Goal: Task Accomplishment & Management: Use online tool/utility

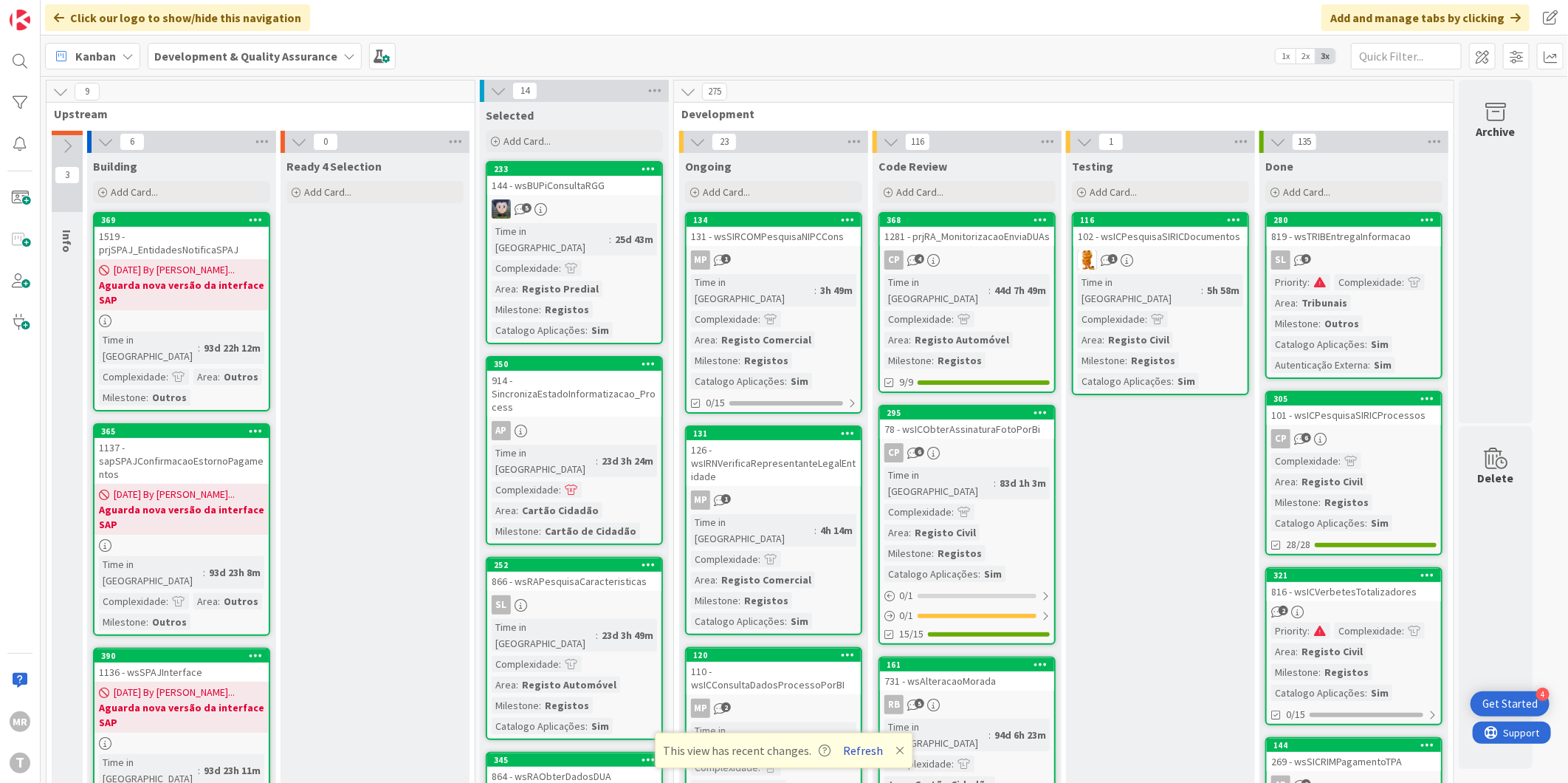
click at [871, 744] on button "Refresh" at bounding box center [863, 751] width 50 height 19
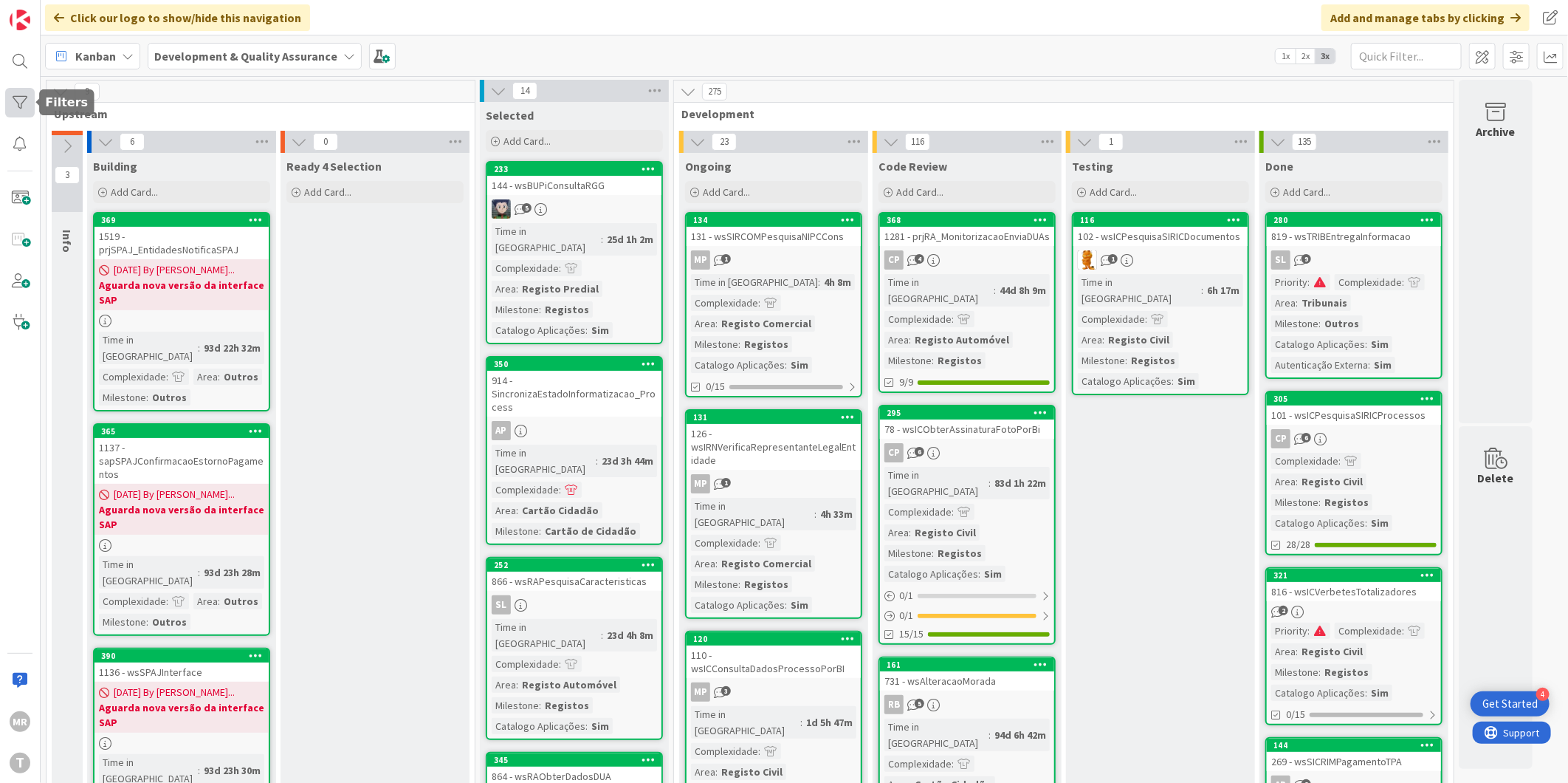
click at [13, 98] on div at bounding box center [20, 103] width 30 height 30
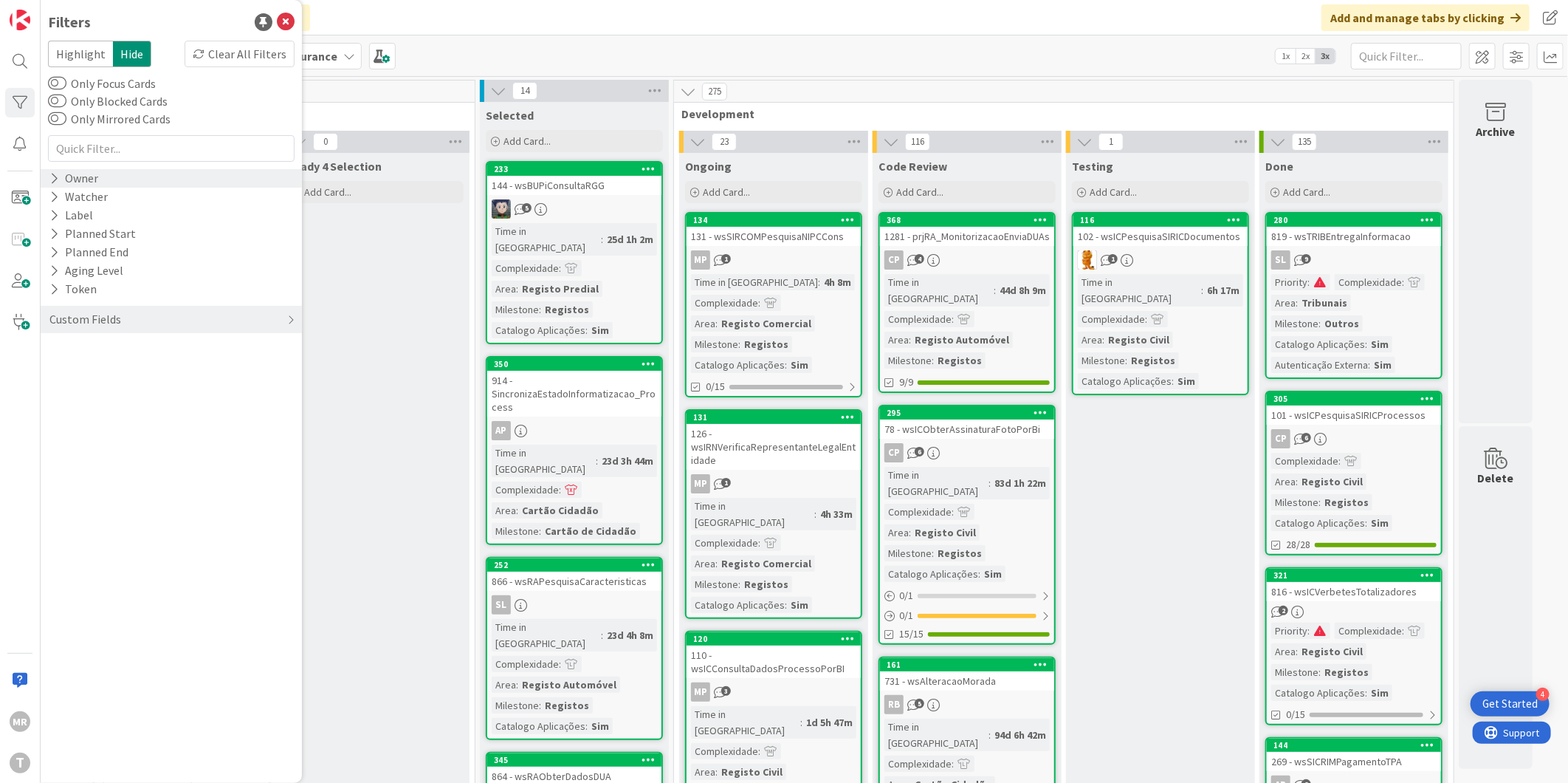
click at [50, 185] on icon at bounding box center [54, 178] width 10 height 13
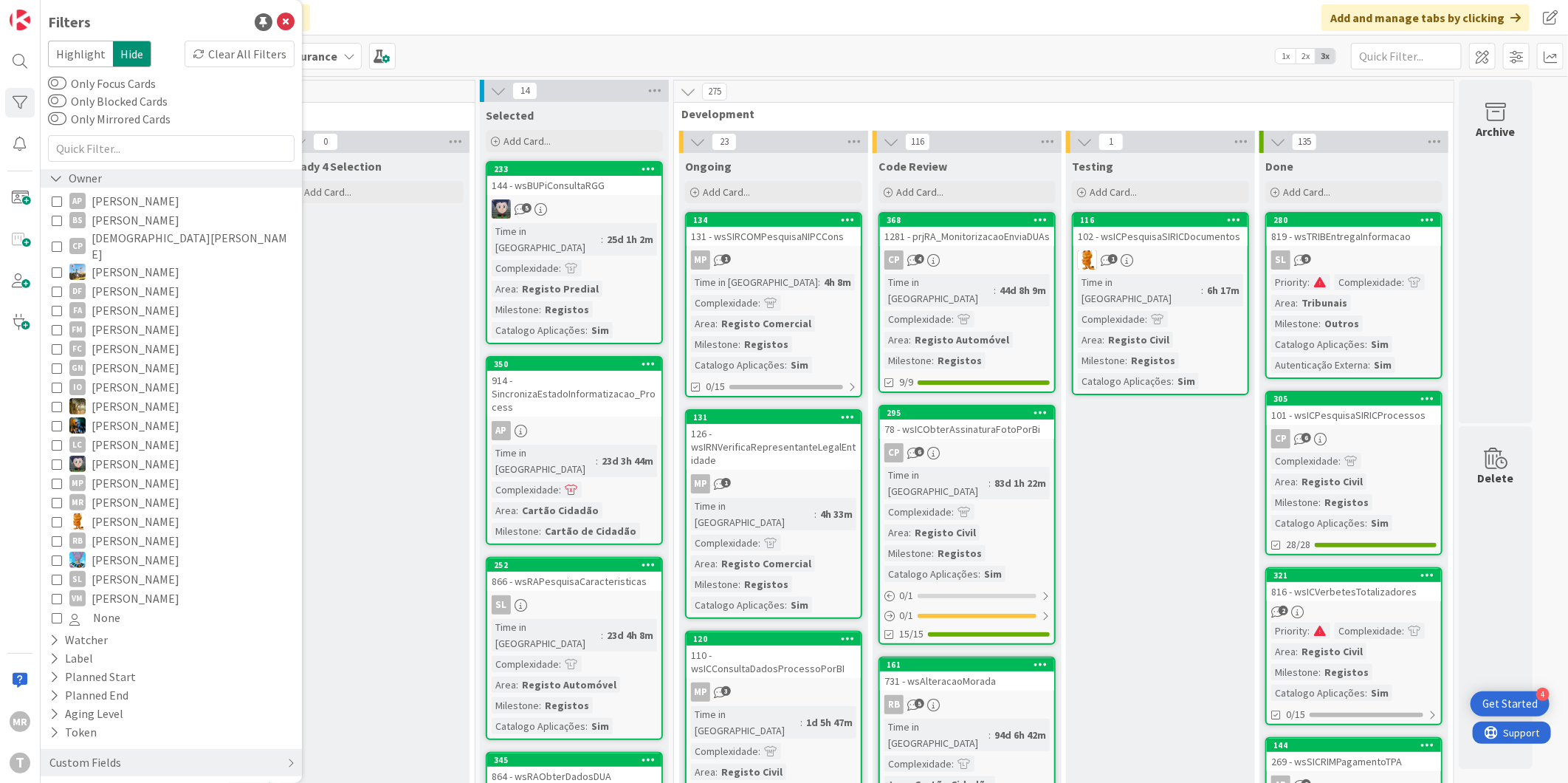
click at [50, 185] on icon at bounding box center [56, 178] width 13 height 13
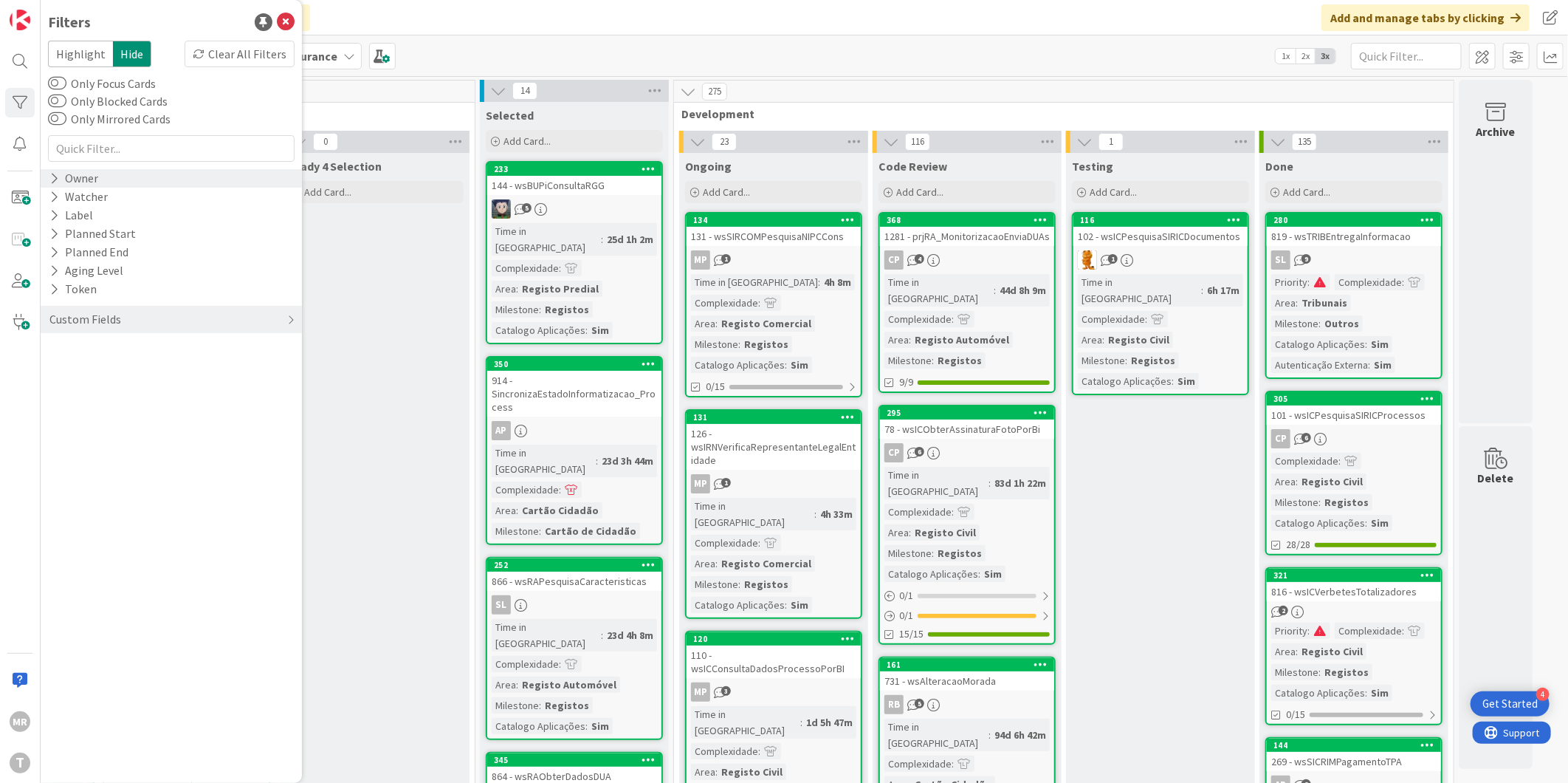
click at [57, 181] on icon at bounding box center [54, 178] width 10 height 13
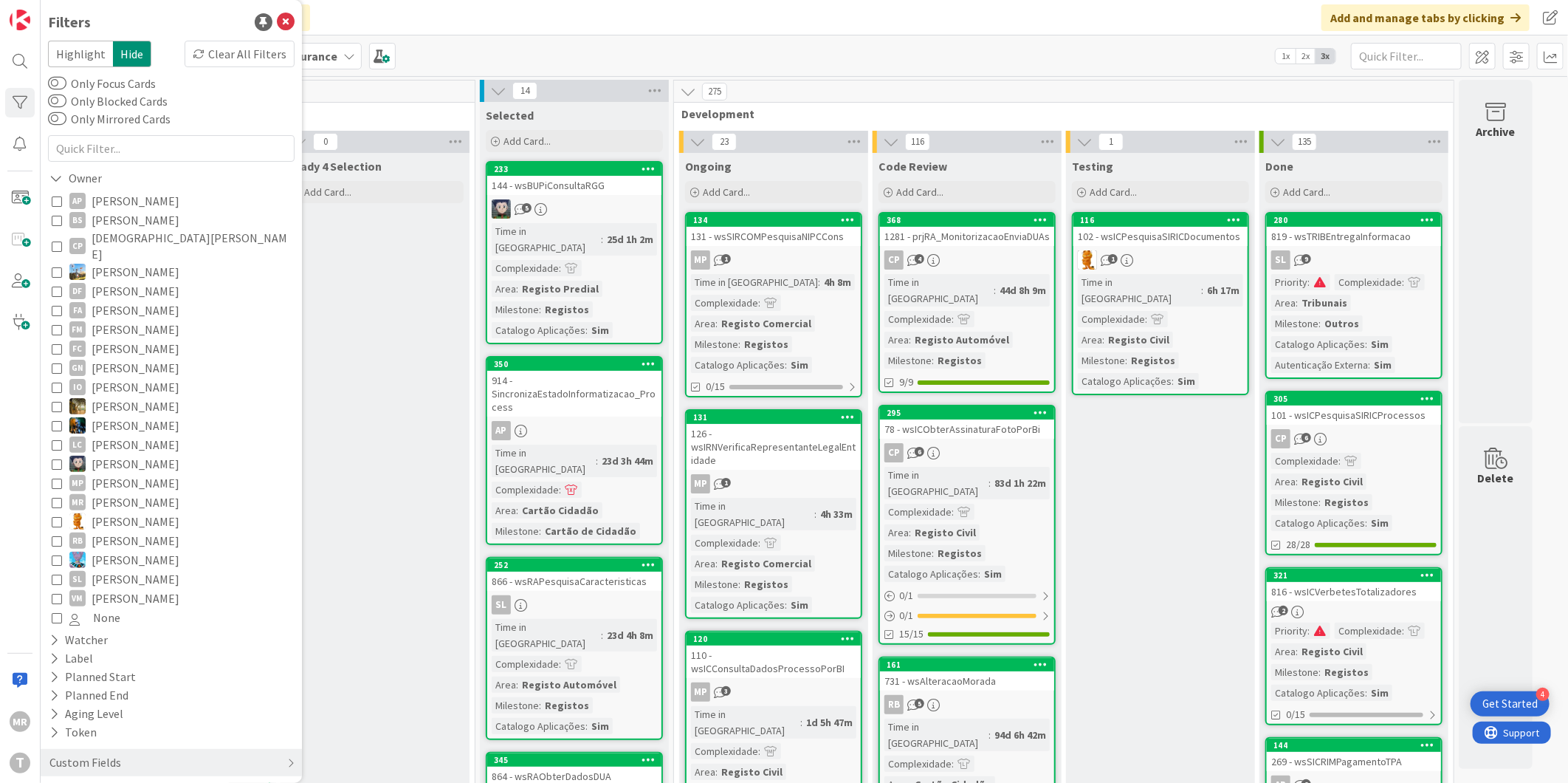
click at [120, 204] on span "Alceu Pimentel Filho" at bounding box center [136, 201] width 88 height 19
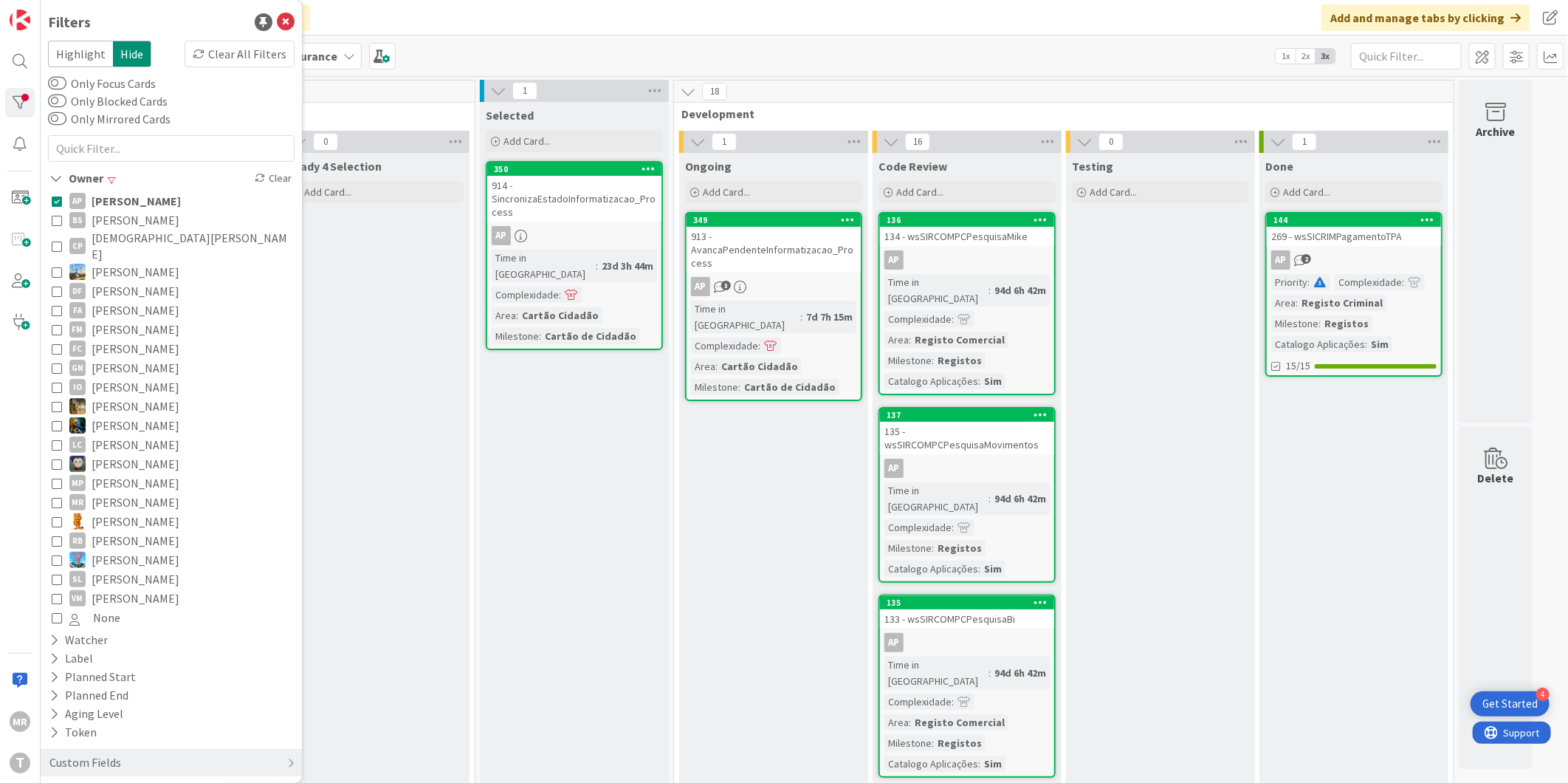
click at [120, 204] on span "Alceu Pimentel Filho" at bounding box center [136, 201] width 89 height 19
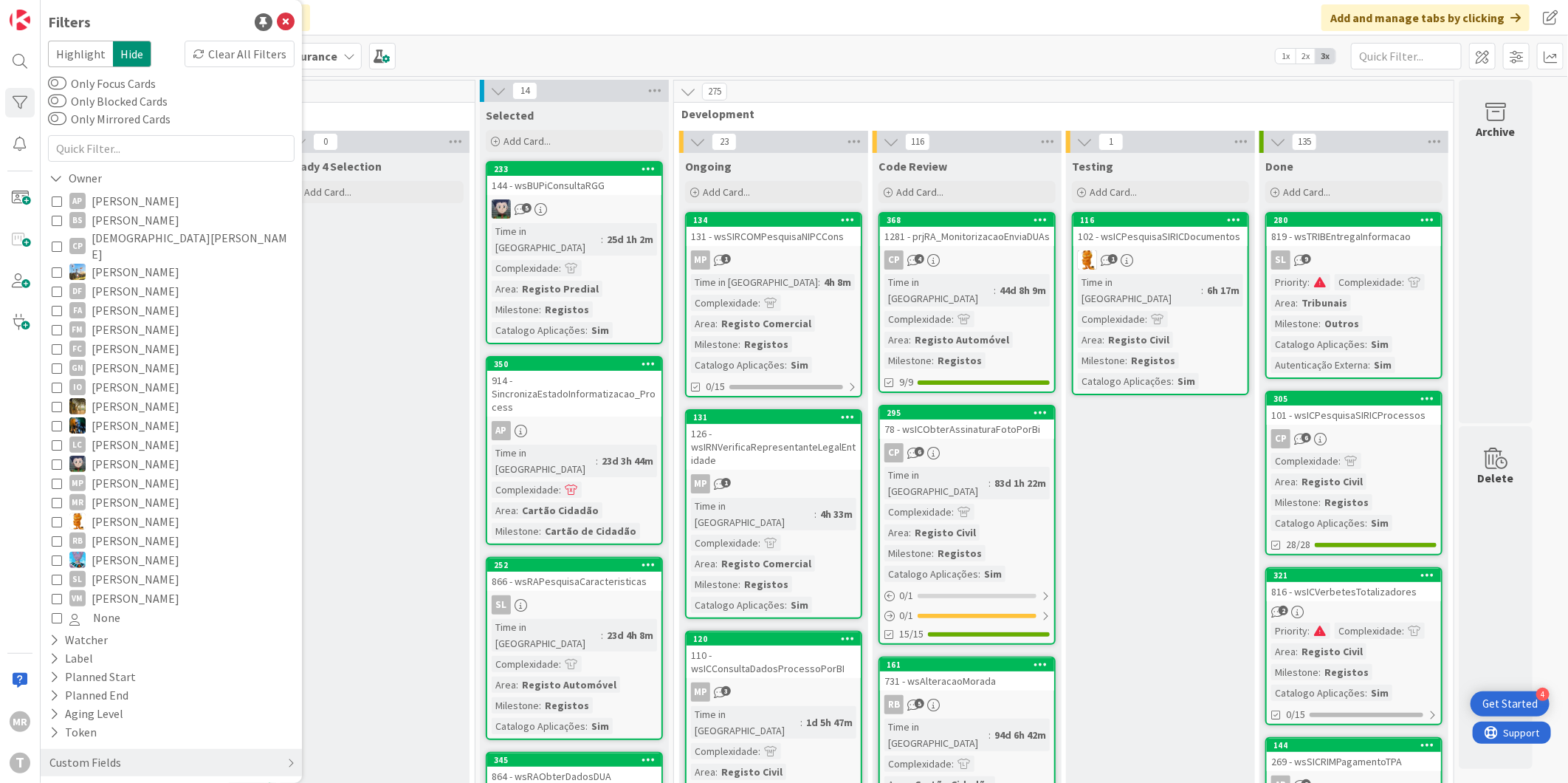
click at [120, 224] on span "Bruno Souza" at bounding box center [136, 220] width 88 height 19
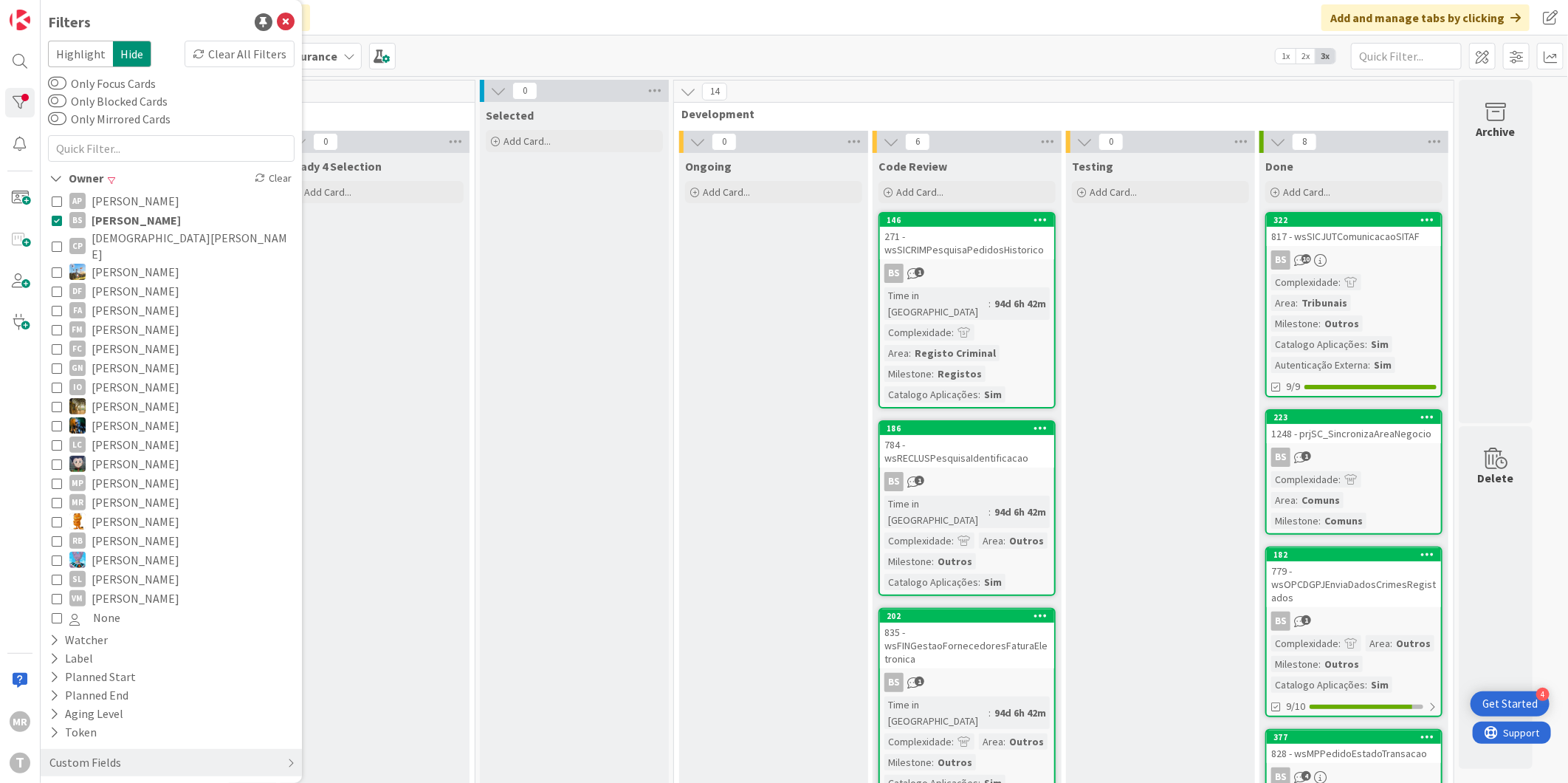
click at [120, 224] on span "Bruno Souza" at bounding box center [136, 220] width 89 height 19
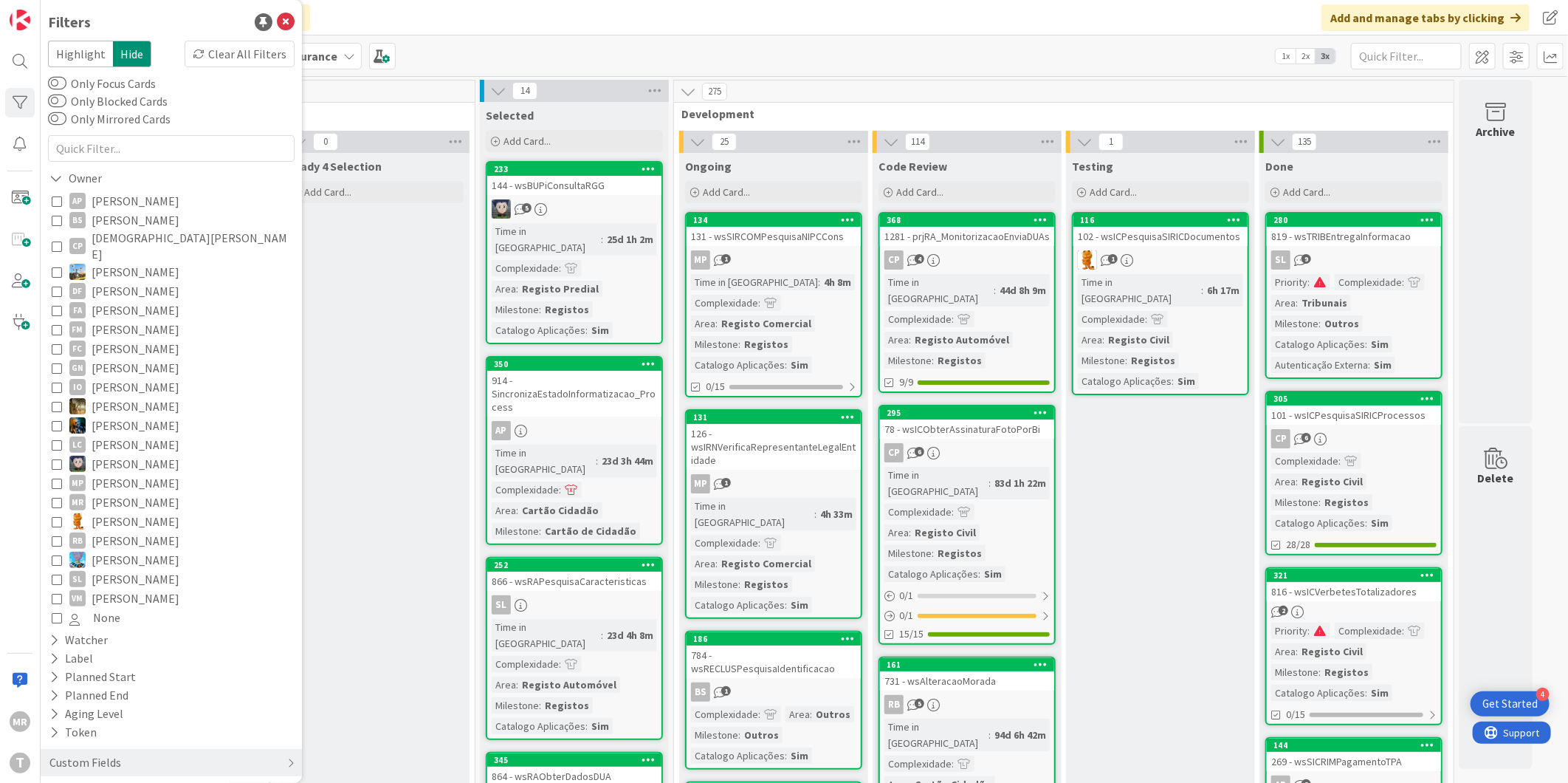
click at [130, 397] on span "João Carreiras" at bounding box center [136, 406] width 88 height 19
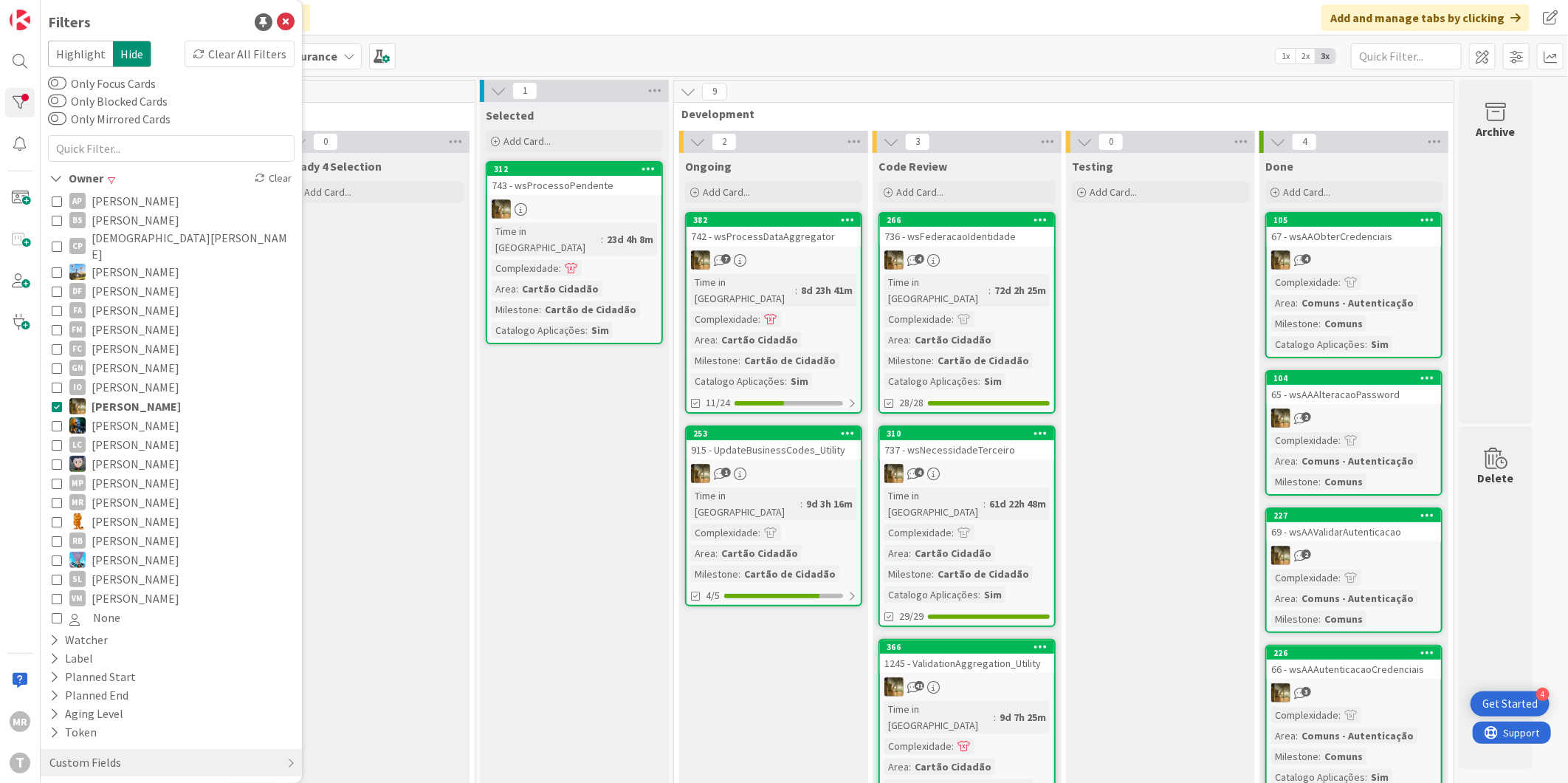
click at [130, 397] on span "João Carreiras" at bounding box center [136, 406] width 89 height 19
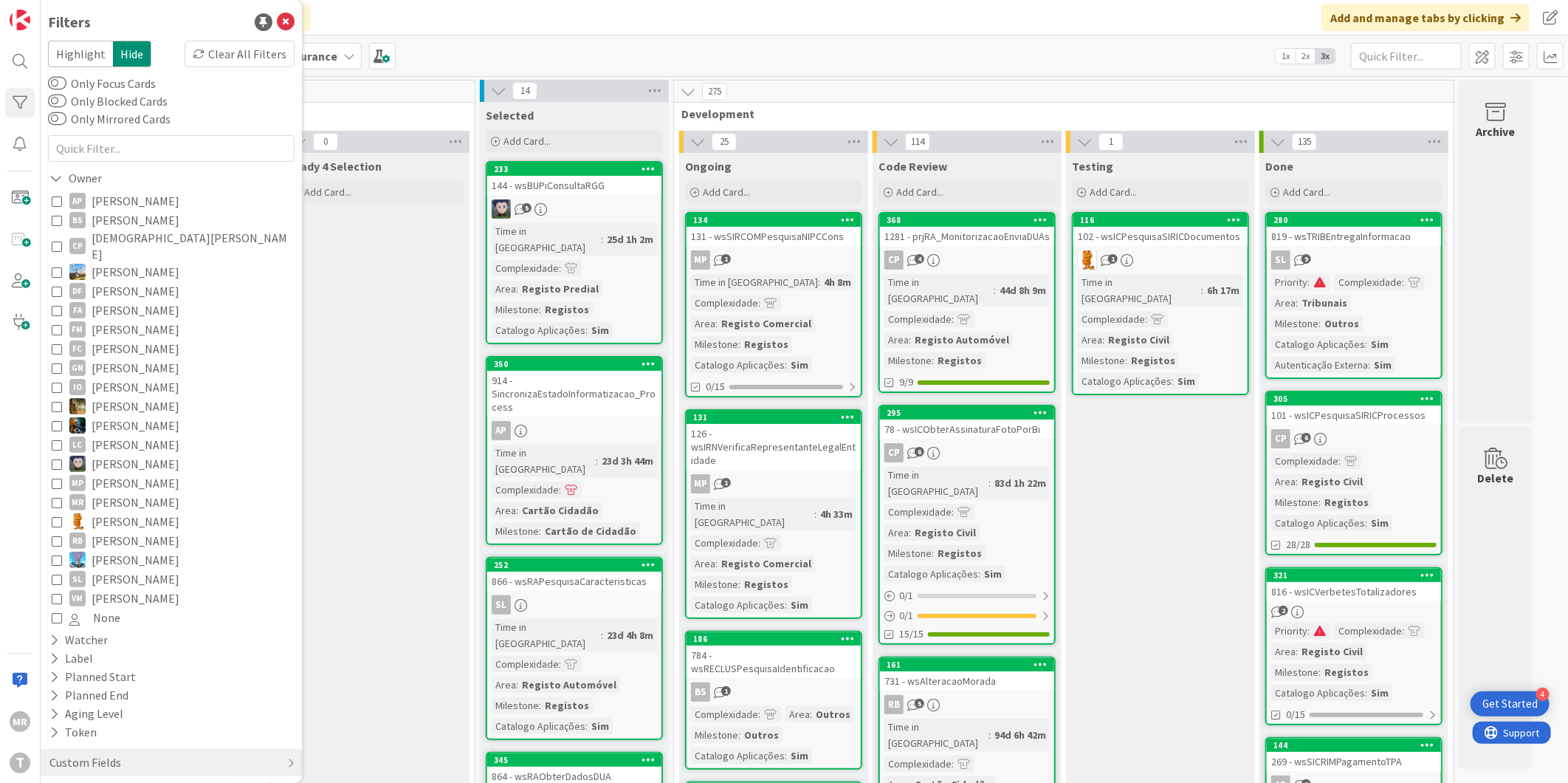
click at [124, 416] on span "João Carvalho" at bounding box center [136, 426] width 88 height 19
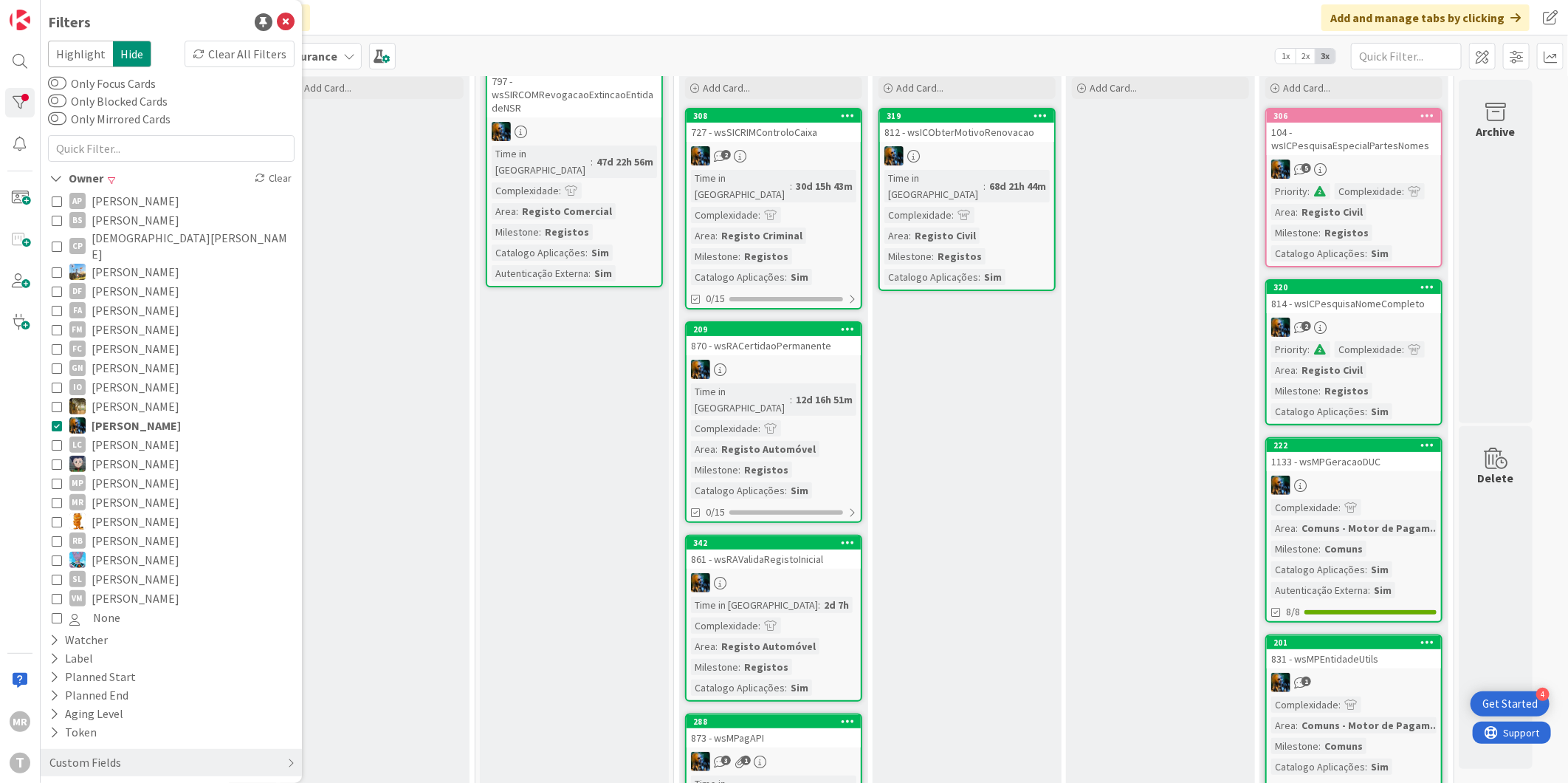
scroll to position [82, 0]
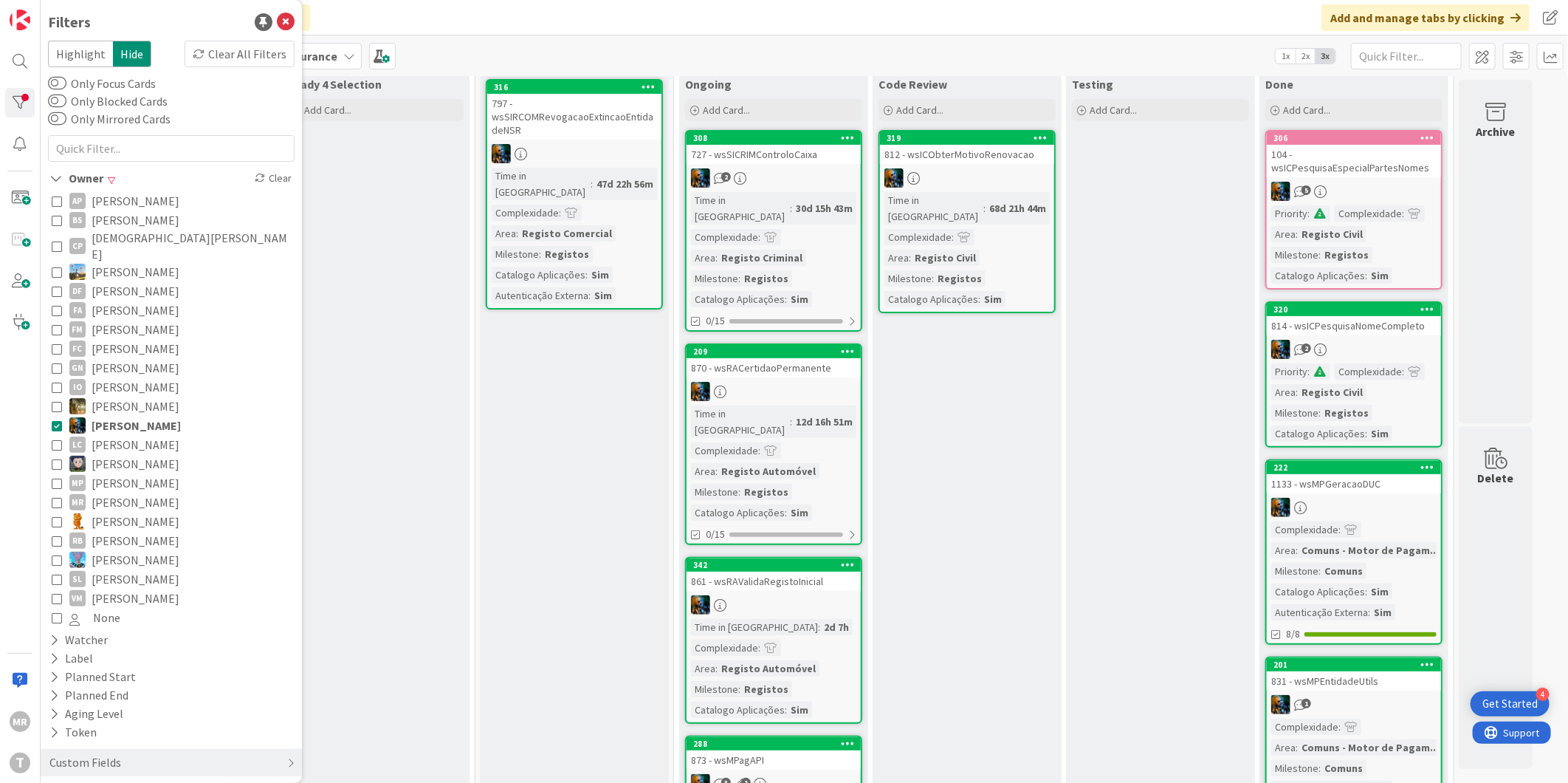
click at [113, 435] on span "Leonardo Correa" at bounding box center [136, 444] width 88 height 19
click at [117, 416] on span "João Carvalho" at bounding box center [136, 426] width 89 height 19
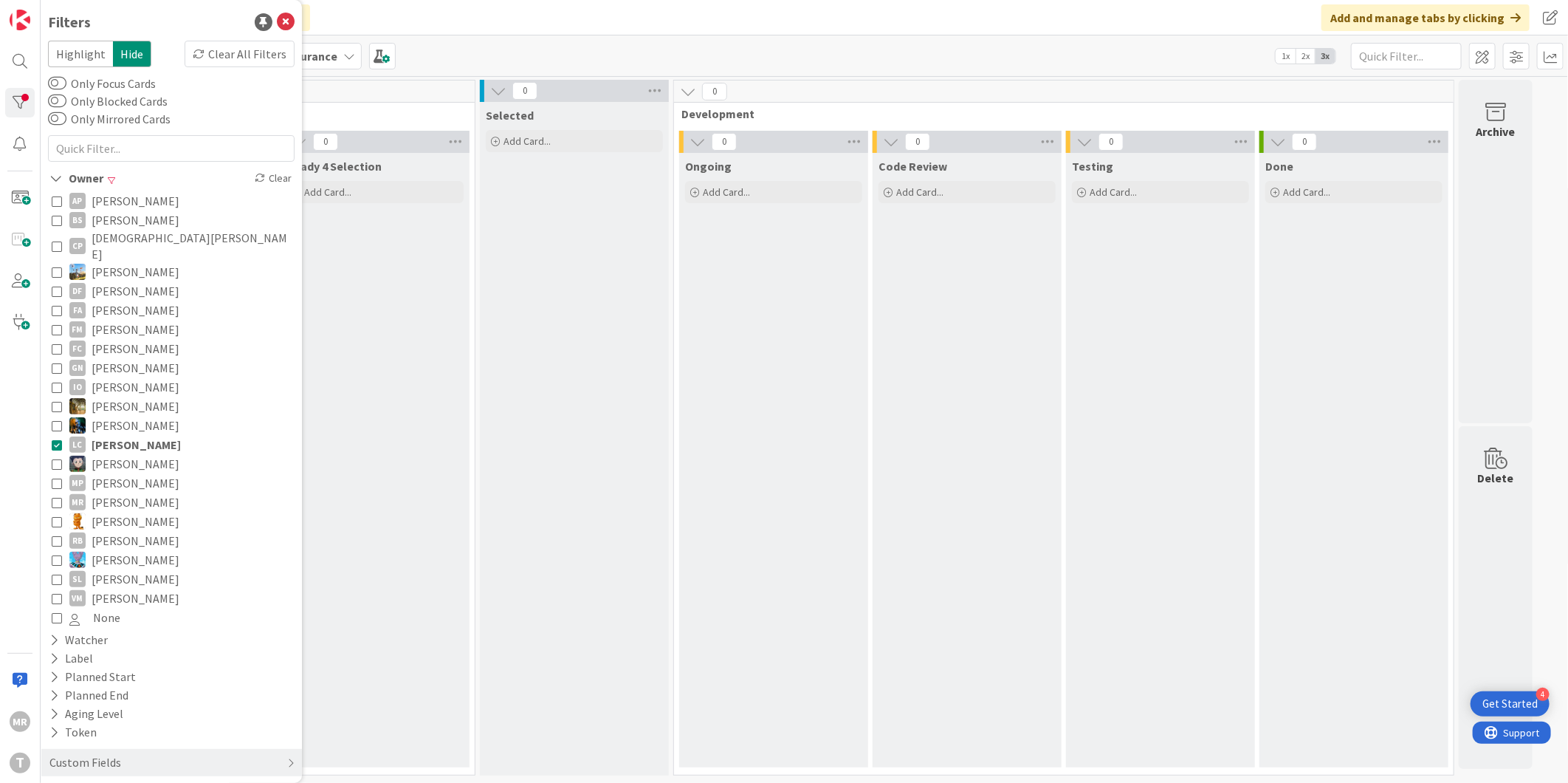
click at [116, 454] on span "Lucas Spengler" at bounding box center [136, 464] width 88 height 19
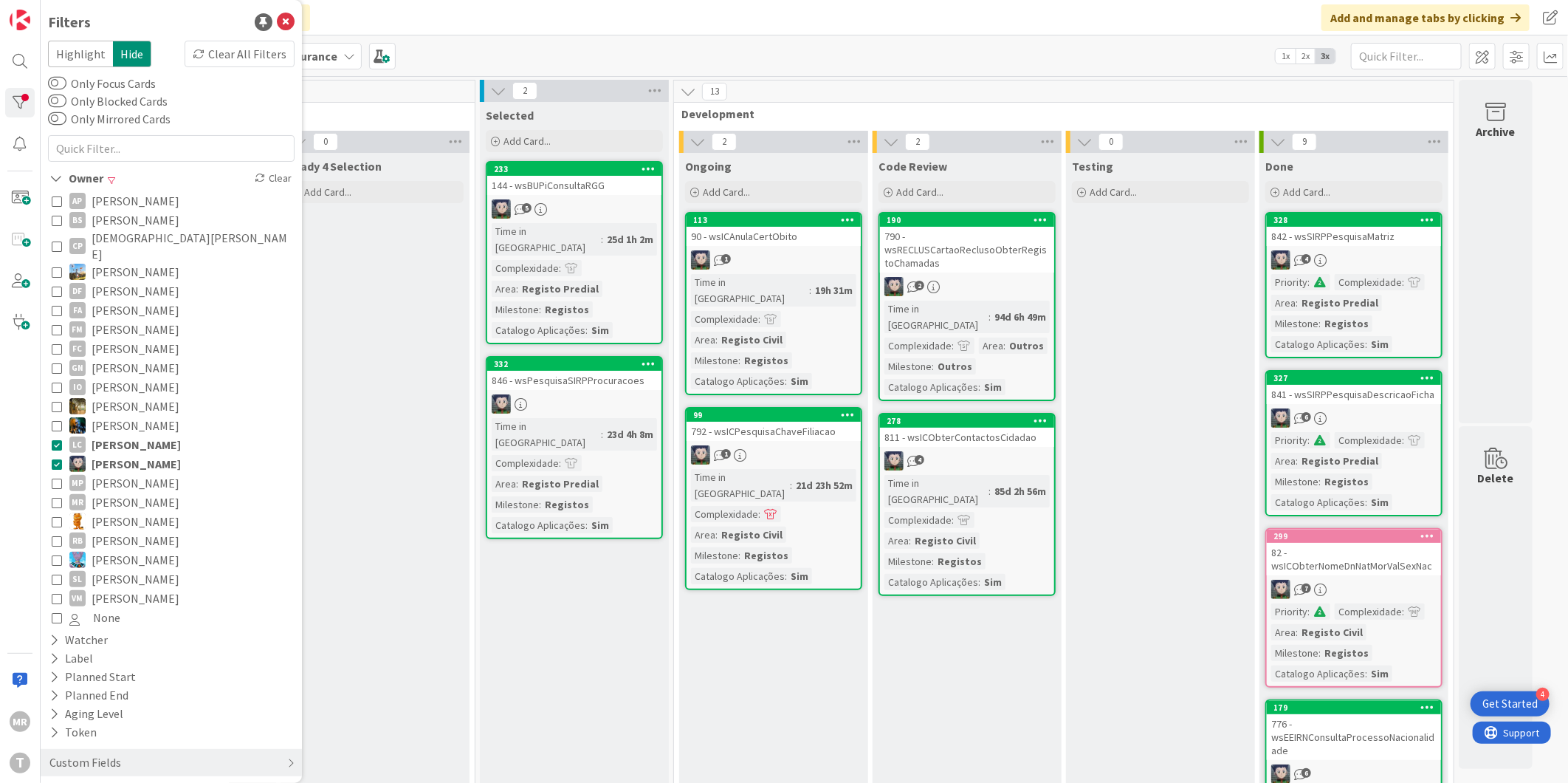
click at [119, 435] on span "Leonardo Correa" at bounding box center [136, 444] width 89 height 19
click at [158, 454] on span "Lucas Spengler" at bounding box center [136, 464] width 89 height 19
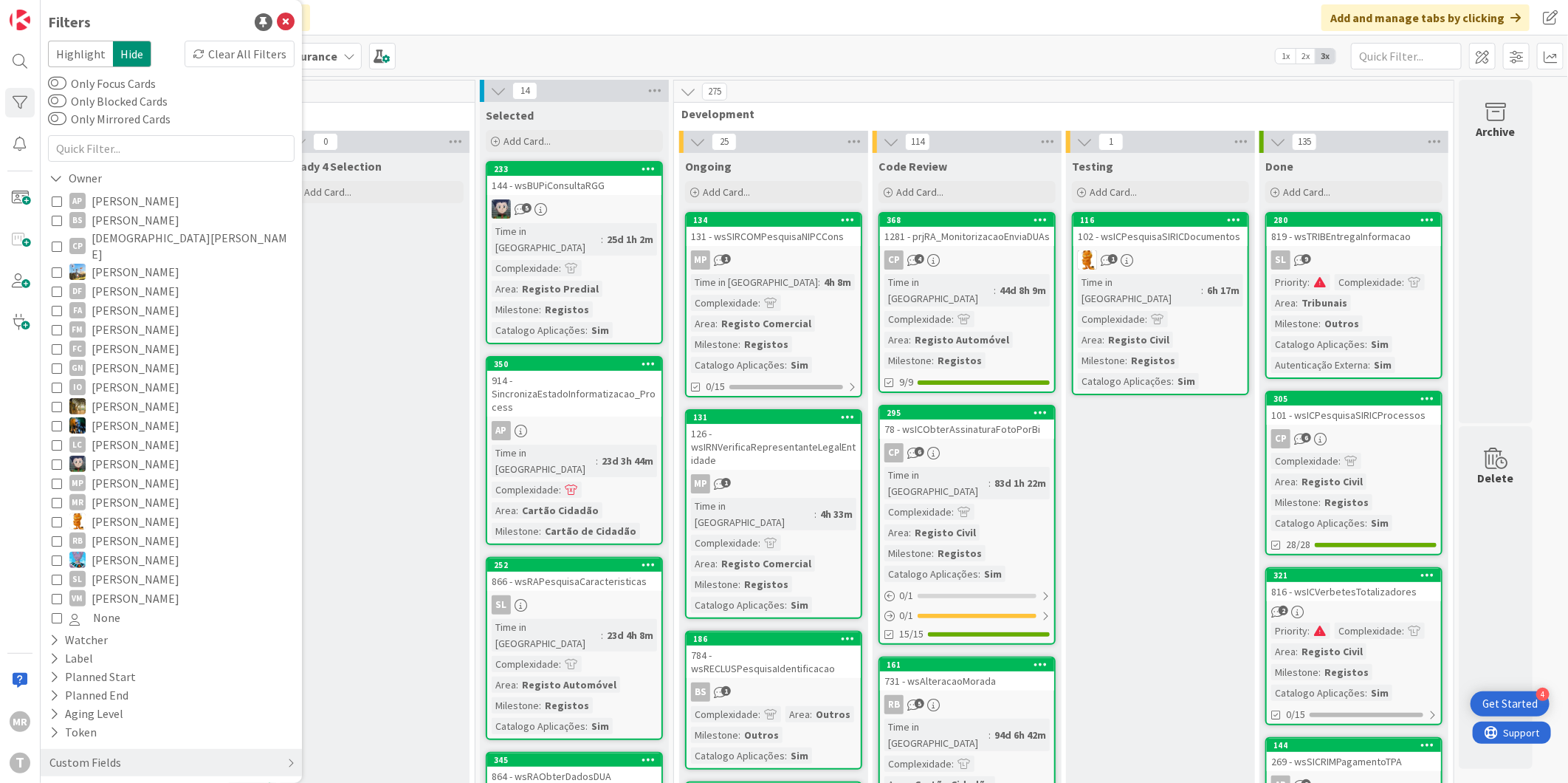
click at [126, 474] on span "Miguel Pinto" at bounding box center [136, 483] width 88 height 19
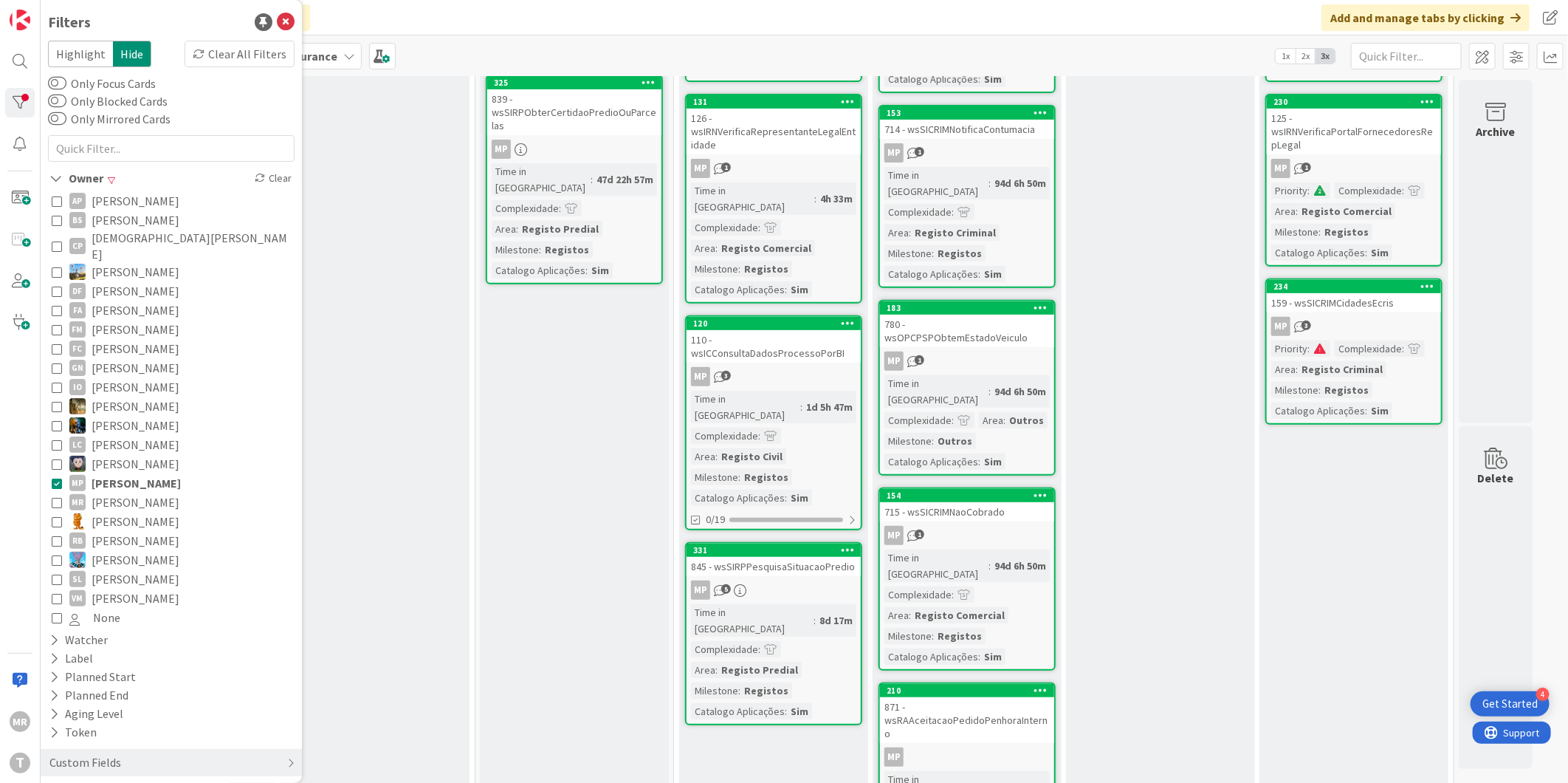
scroll to position [328, 0]
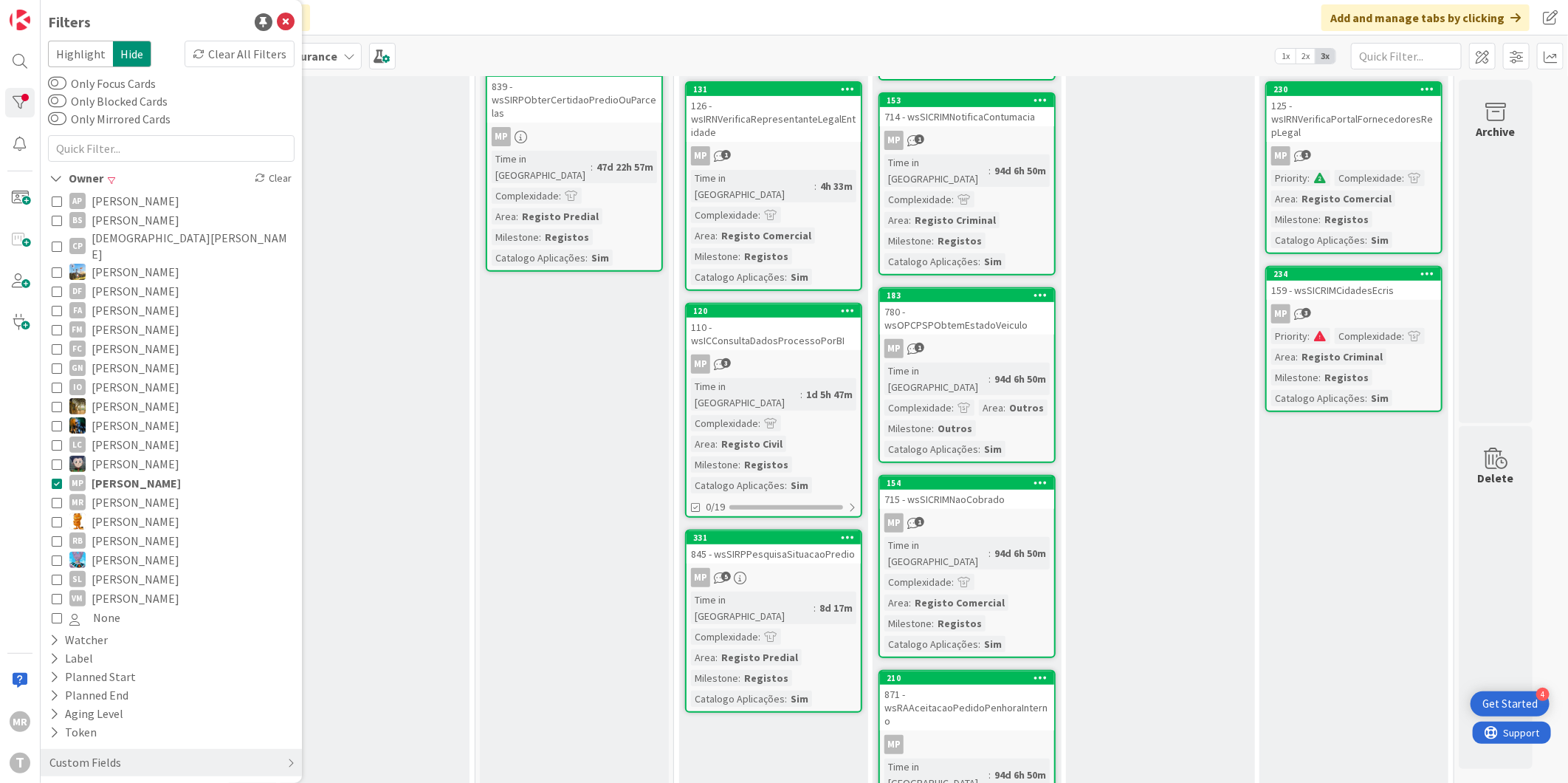
click at [136, 474] on span "Miguel Pinto" at bounding box center [136, 483] width 89 height 19
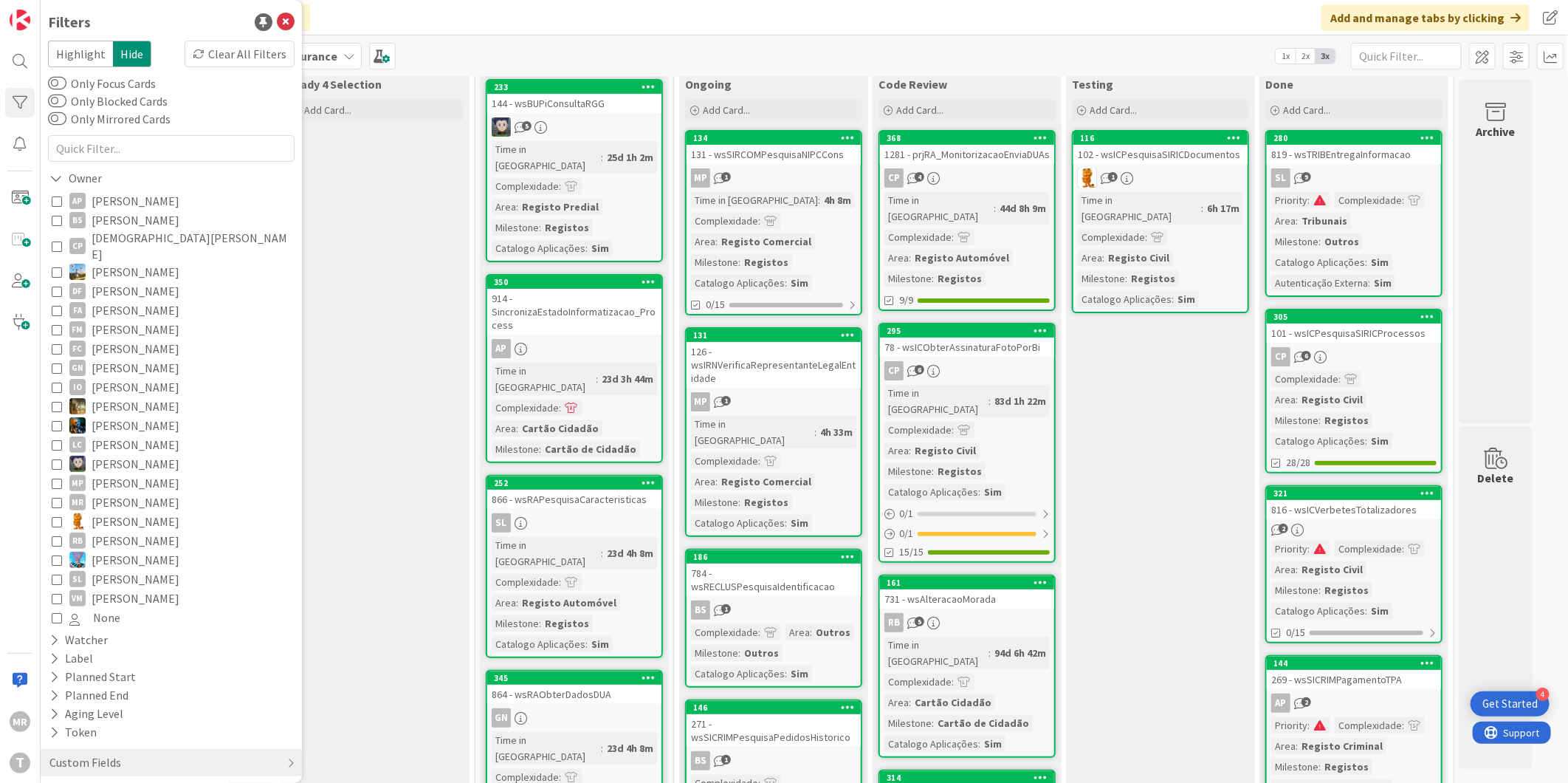
scroll to position [0, 0]
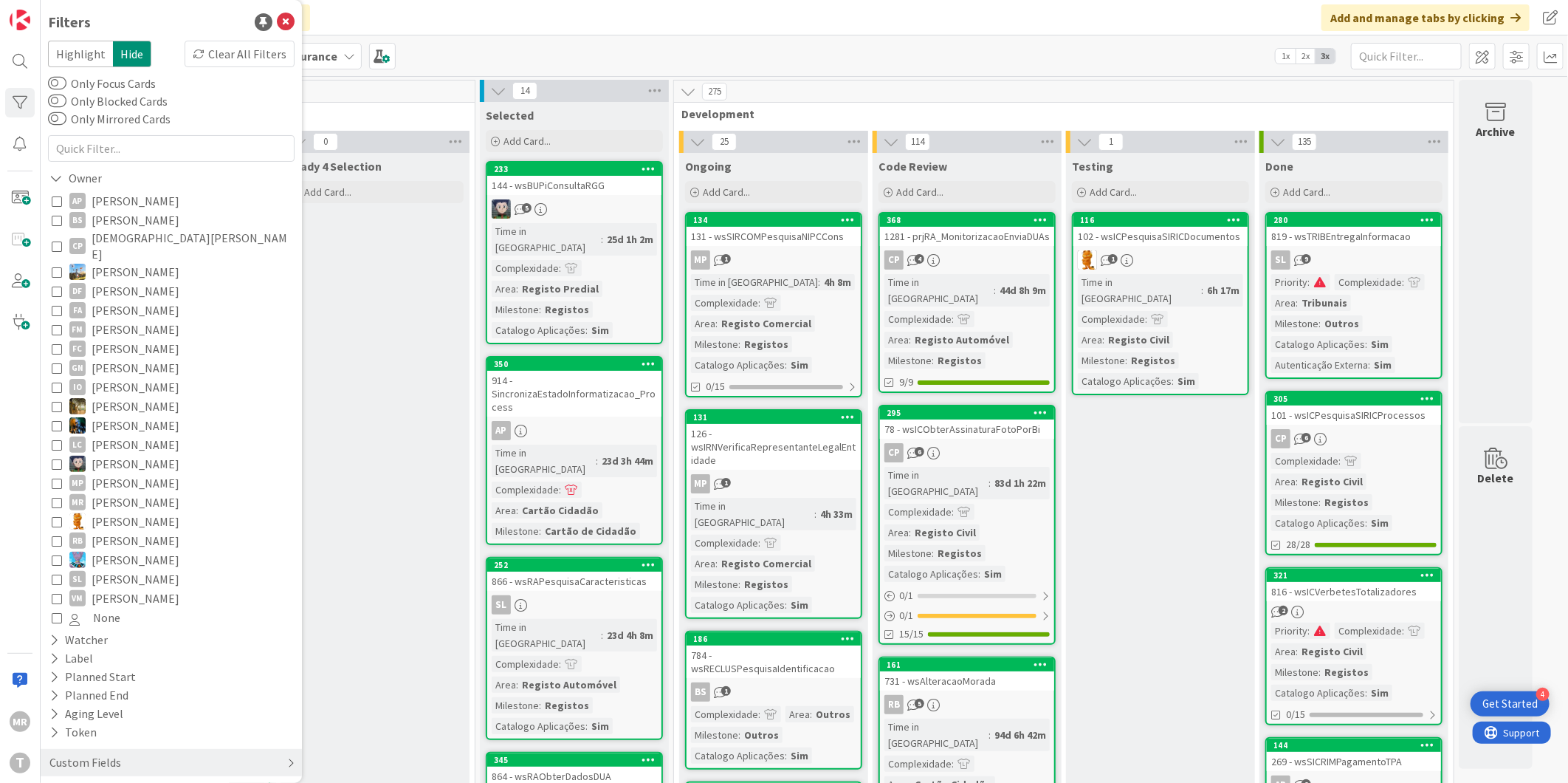
click at [83, 753] on div "Custom Fields" at bounding box center [85, 762] width 75 height 19
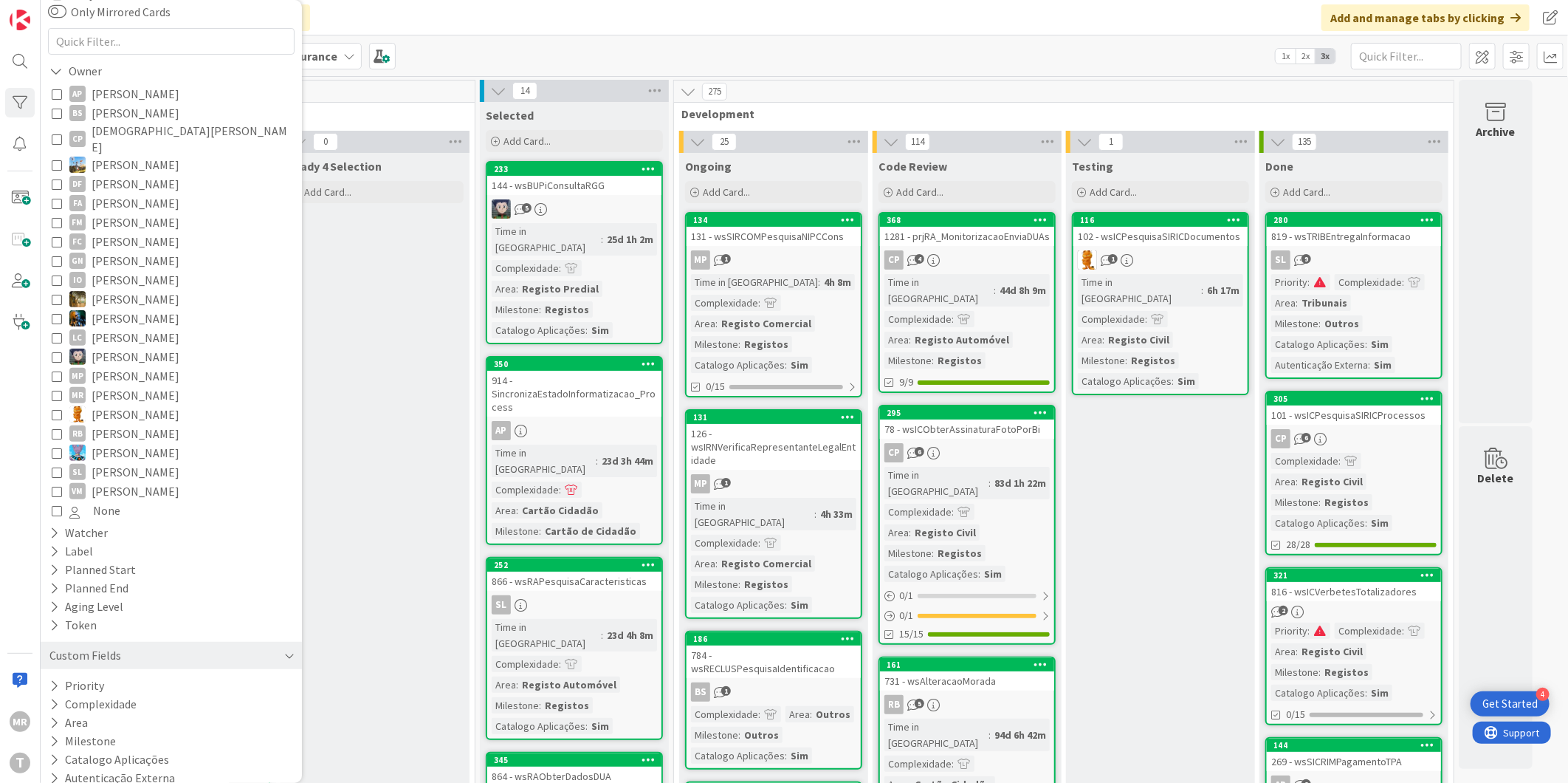
scroll to position [109, 0]
click at [95, 731] on button "Milestone" at bounding box center [82, 740] width 69 height 19
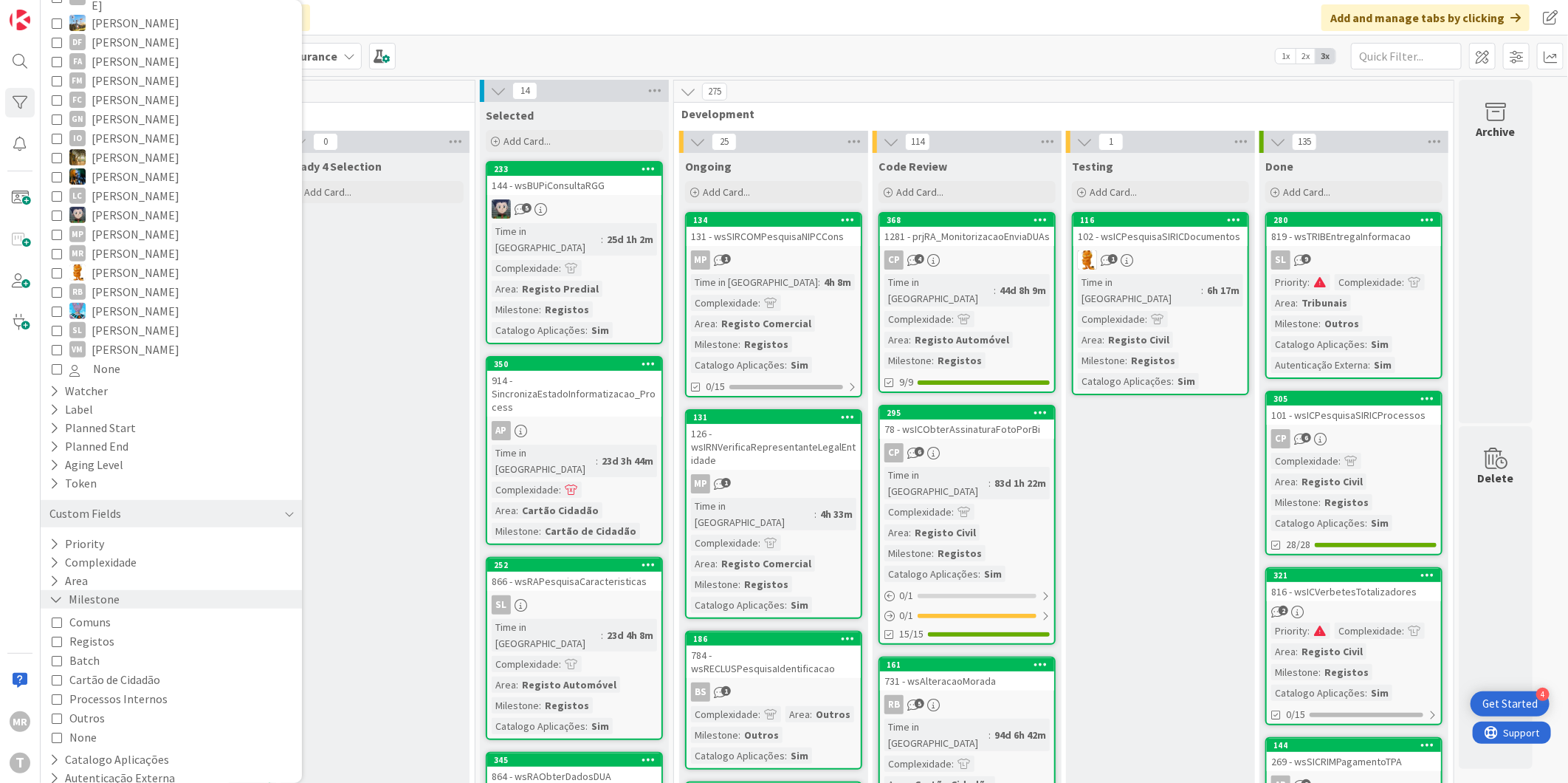
scroll to position [251, 0]
click at [89, 532] on button "Priority" at bounding box center [76, 541] width 57 height 19
click at [87, 593] on span "Medium" at bounding box center [98, 603] width 57 height 19
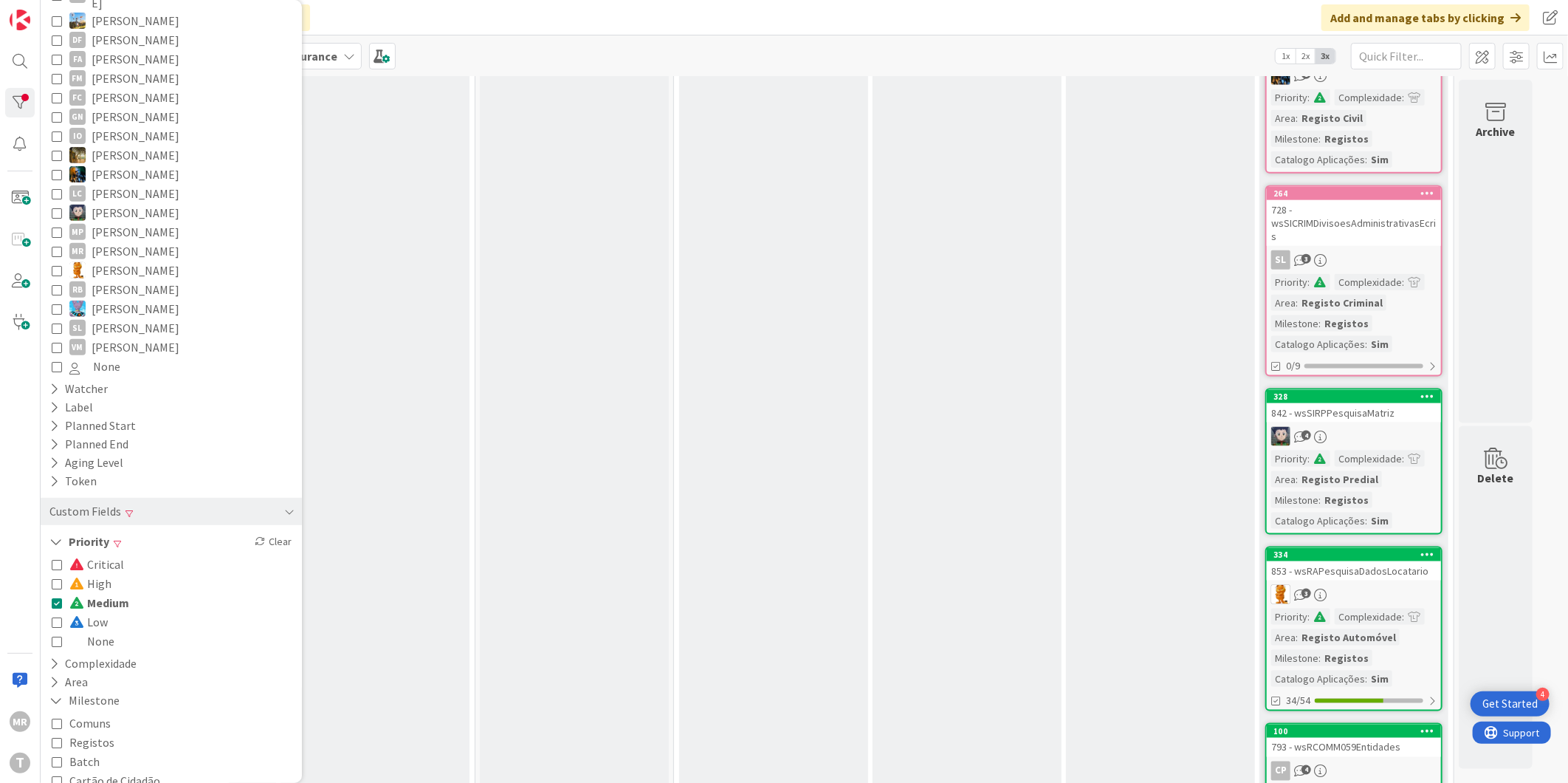
scroll to position [1246, 0]
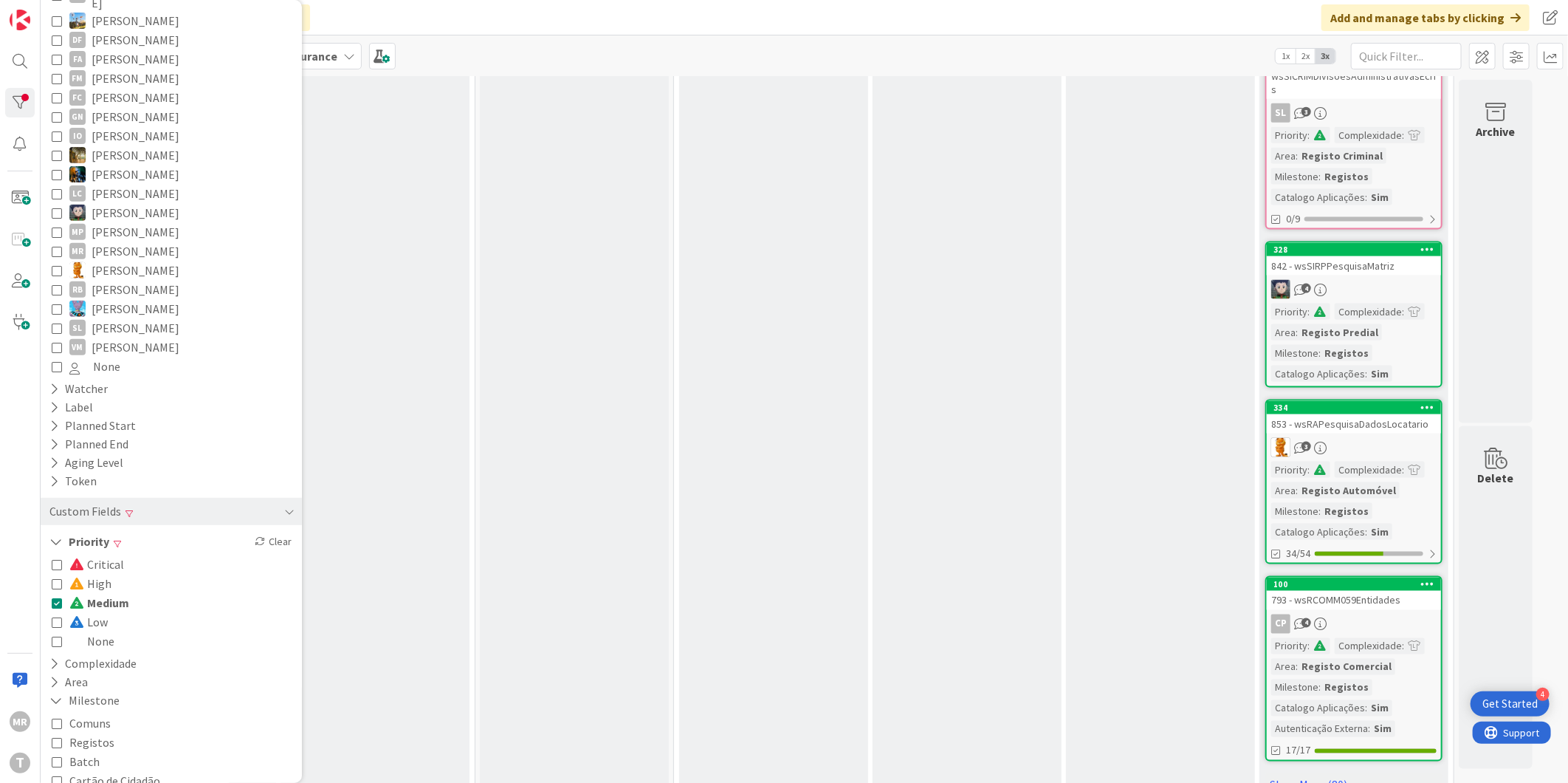
click at [118, 632] on div "Critical High Medium Low None" at bounding box center [171, 603] width 239 height 96
click at [117, 593] on span "Medium" at bounding box center [99, 603] width 60 height 19
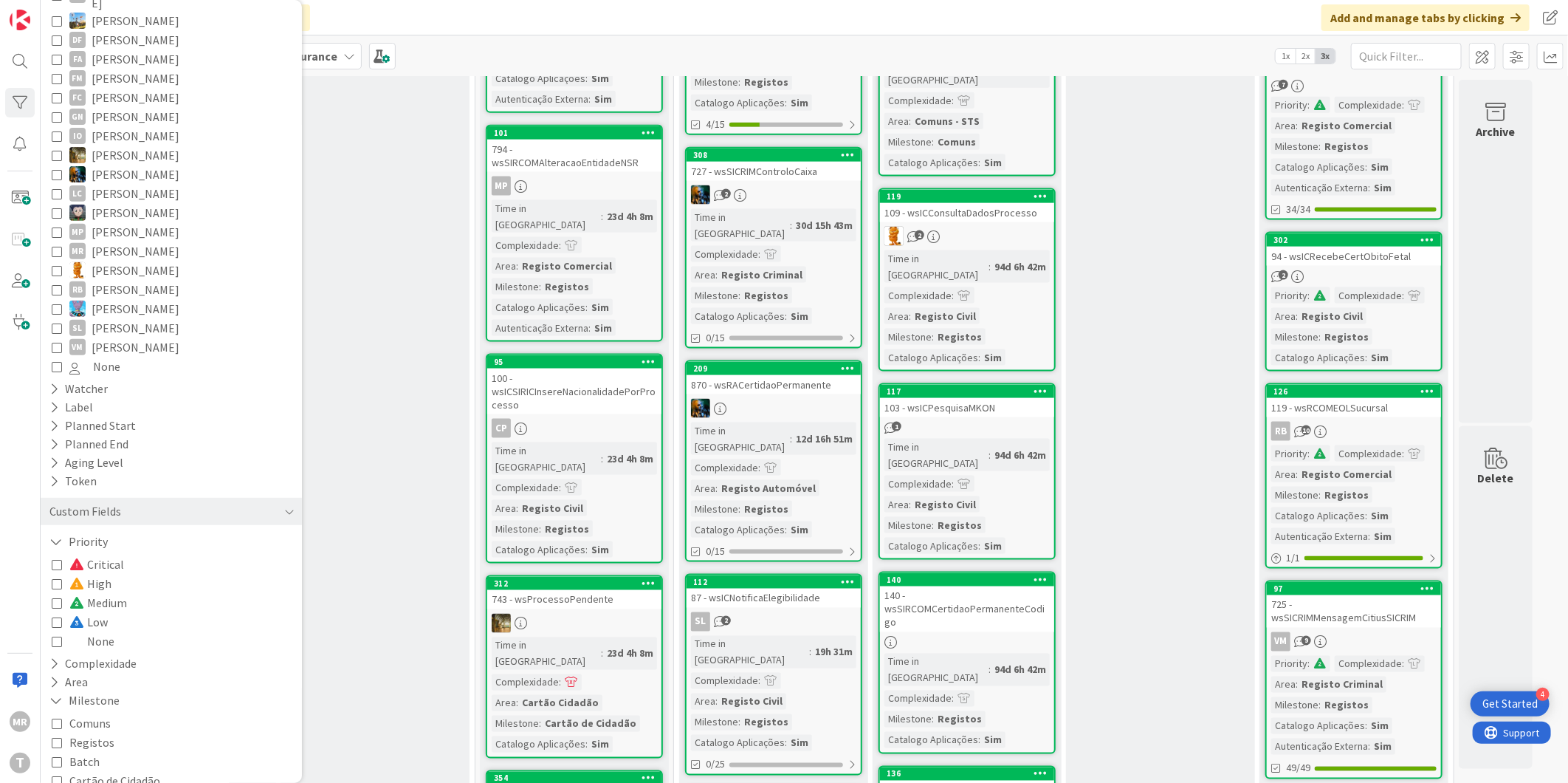
click at [99, 632] on span "None" at bounding box center [92, 641] width 45 height 19
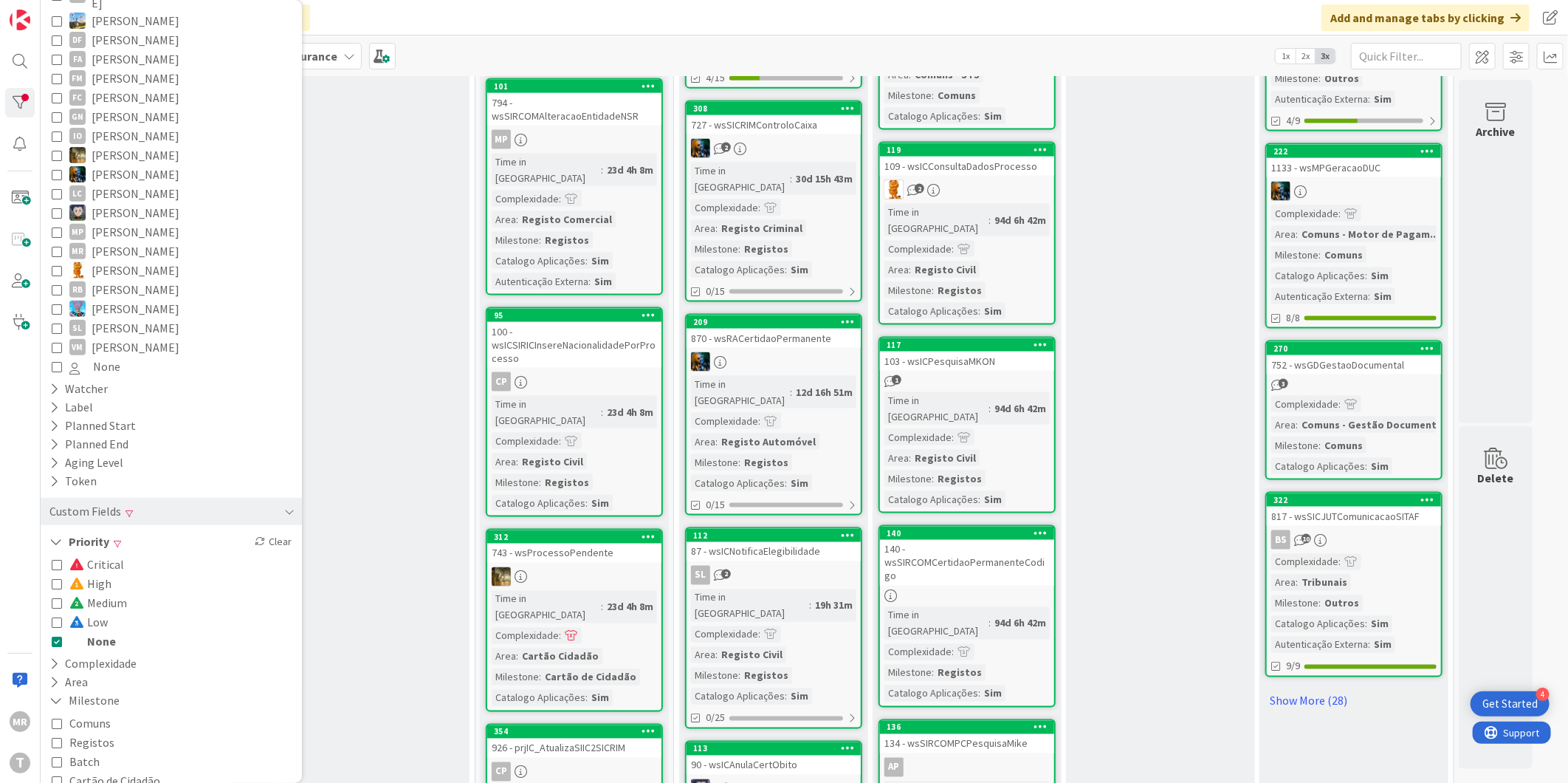
scroll to position [1356, 0]
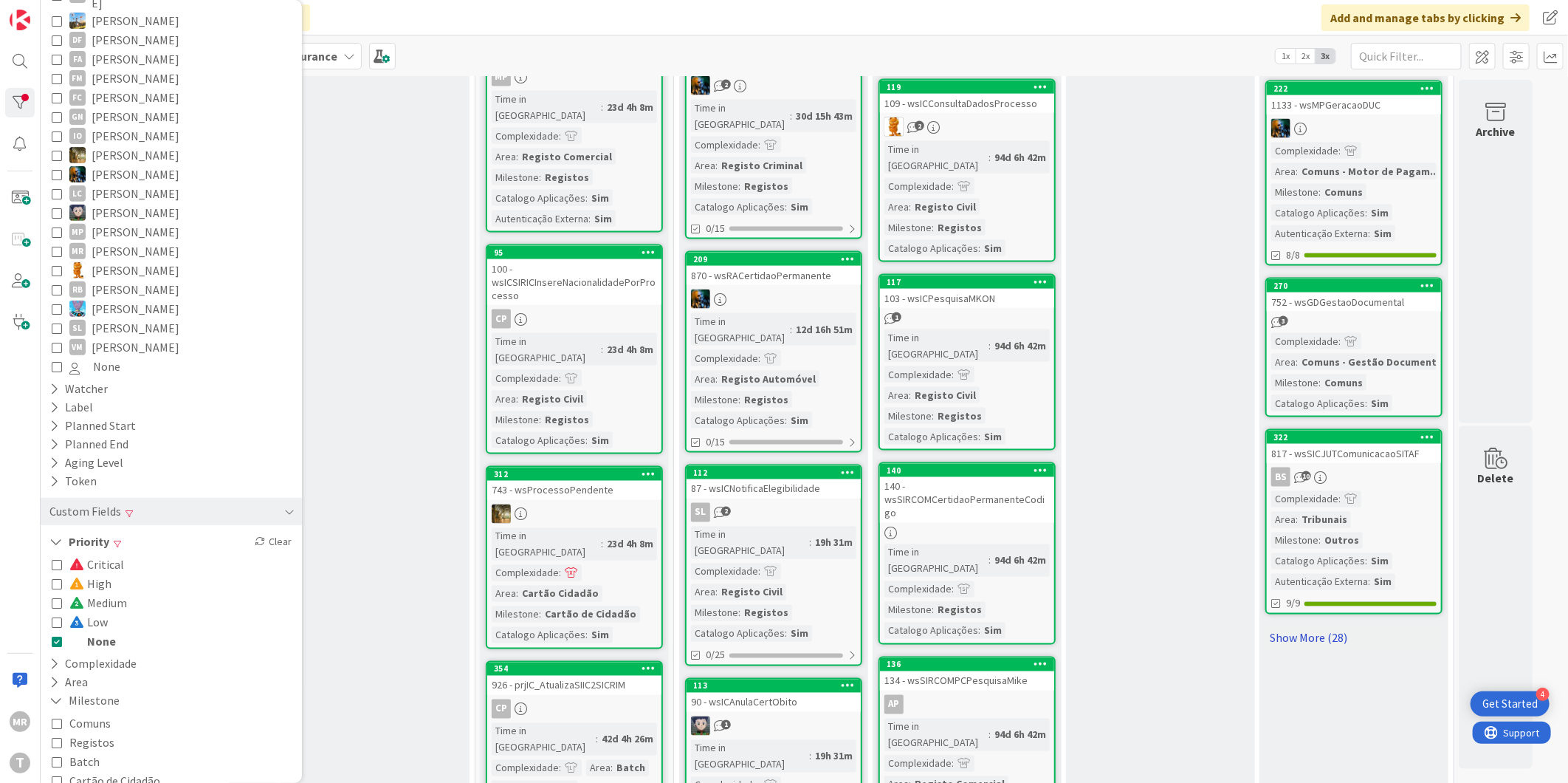
click at [1315, 626] on link "Show More (28)" at bounding box center [1354, 638] width 177 height 24
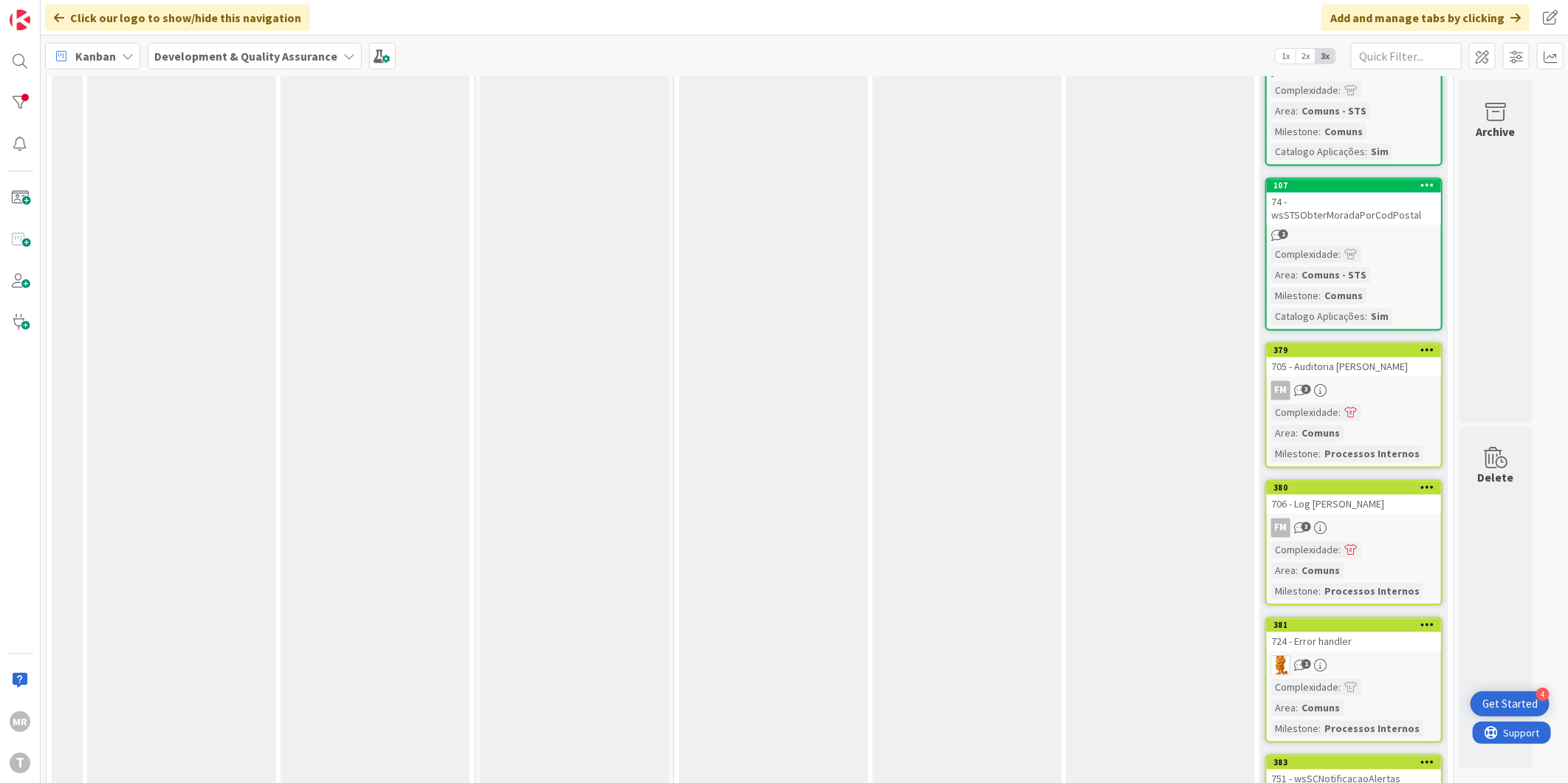
scroll to position [5288, 0]
